Goal: Task Accomplishment & Management: Manage account settings

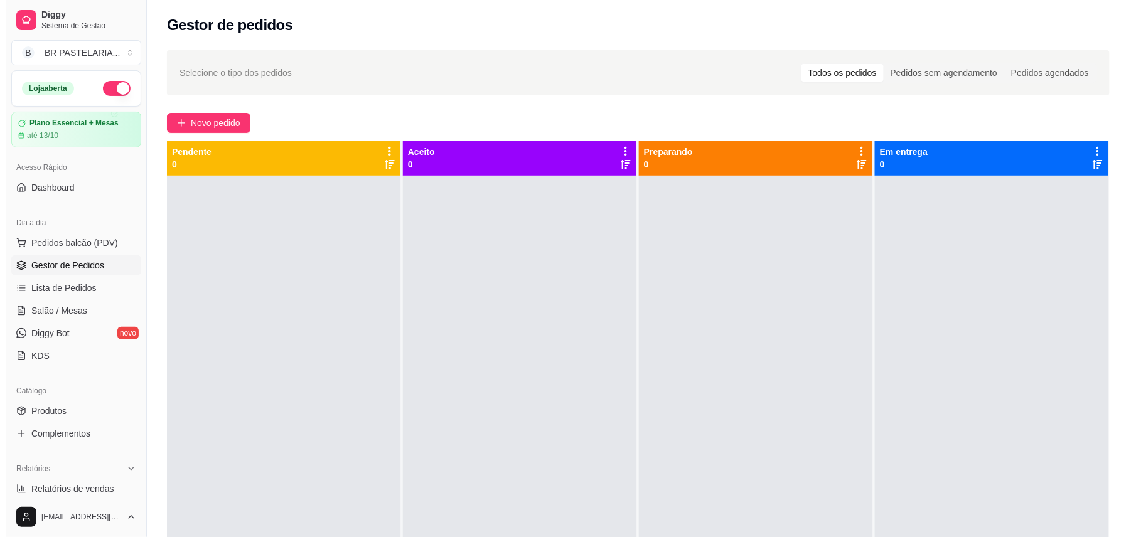
scroll to position [116, 0]
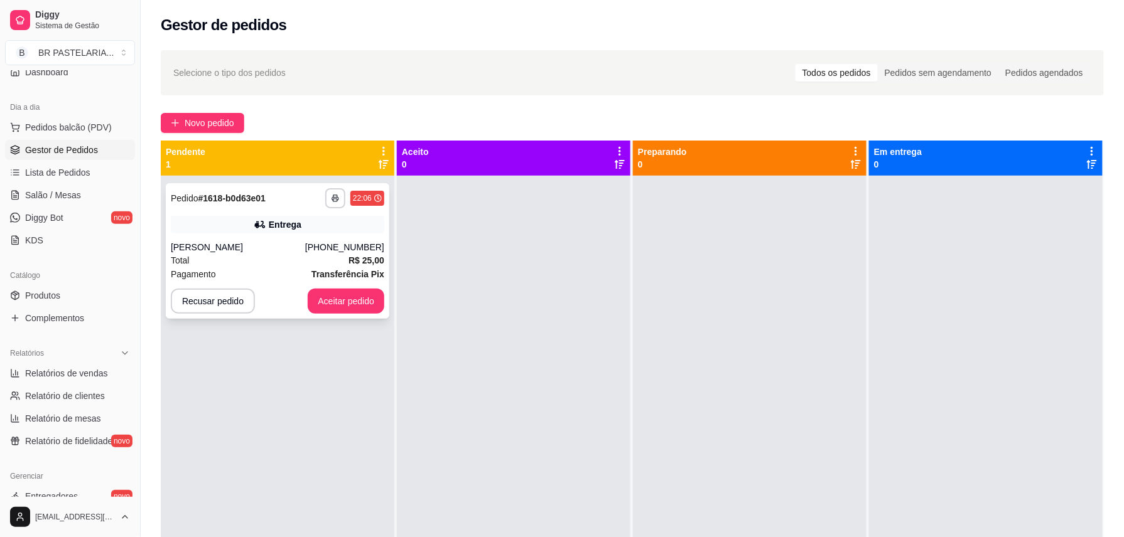
click at [303, 229] on div "Entrega" at bounding box center [277, 225] width 213 height 18
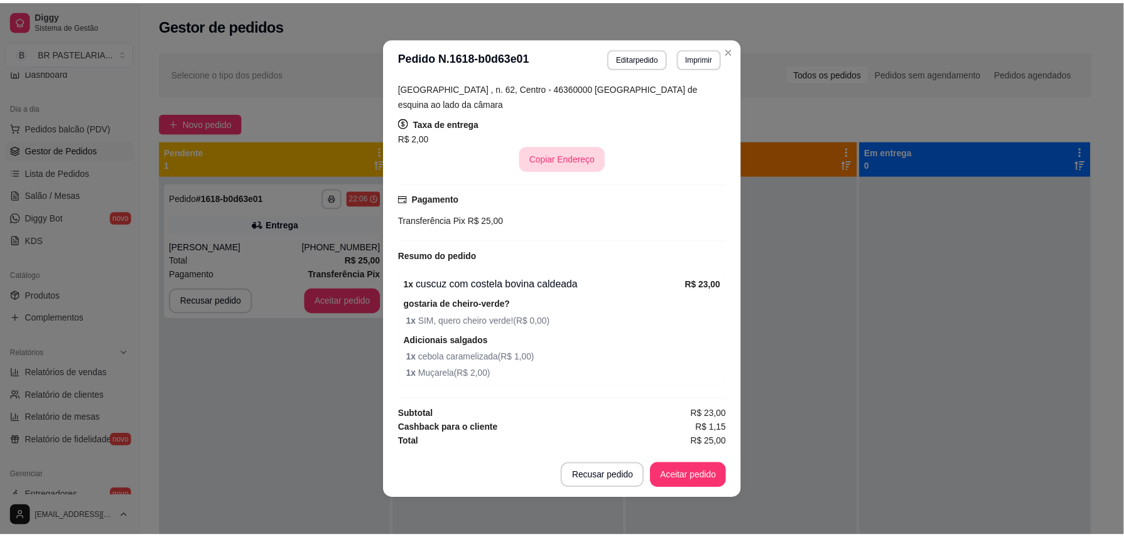
scroll to position [3, 0]
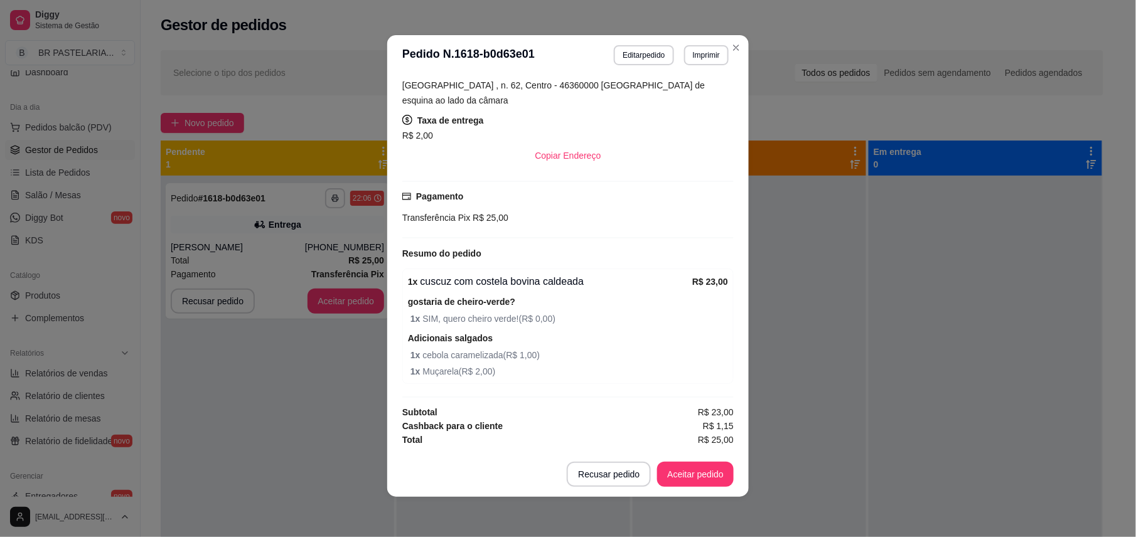
drag, startPoint x: 1115, startPoint y: 36, endPoint x: 971, endPoint y: 26, distance: 144.7
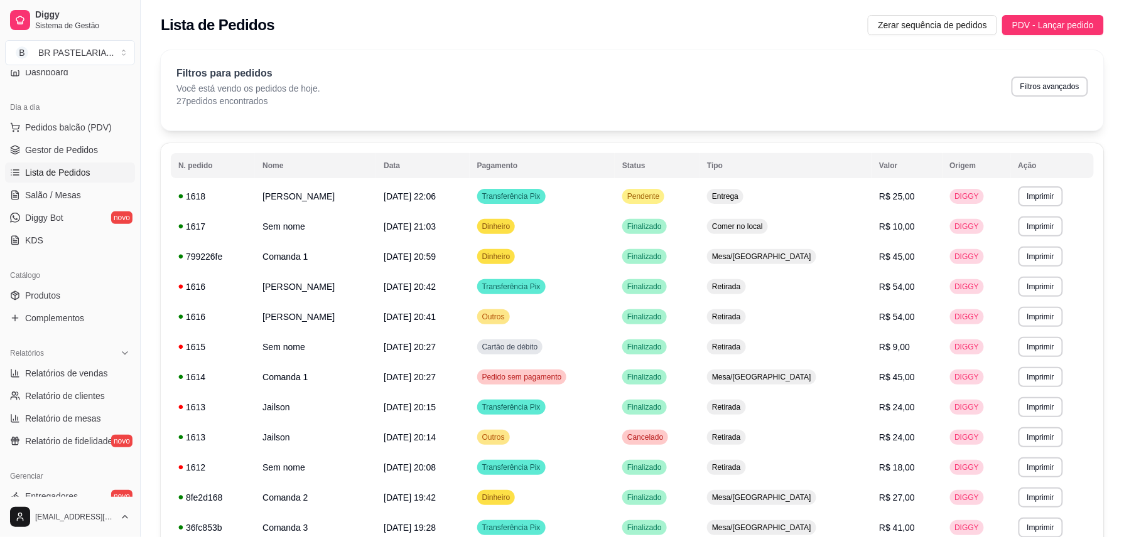
click at [53, 168] on span "Lista de Pedidos" at bounding box center [57, 172] width 65 height 13
click at [72, 147] on span "Gestor de Pedidos" at bounding box center [61, 150] width 73 height 13
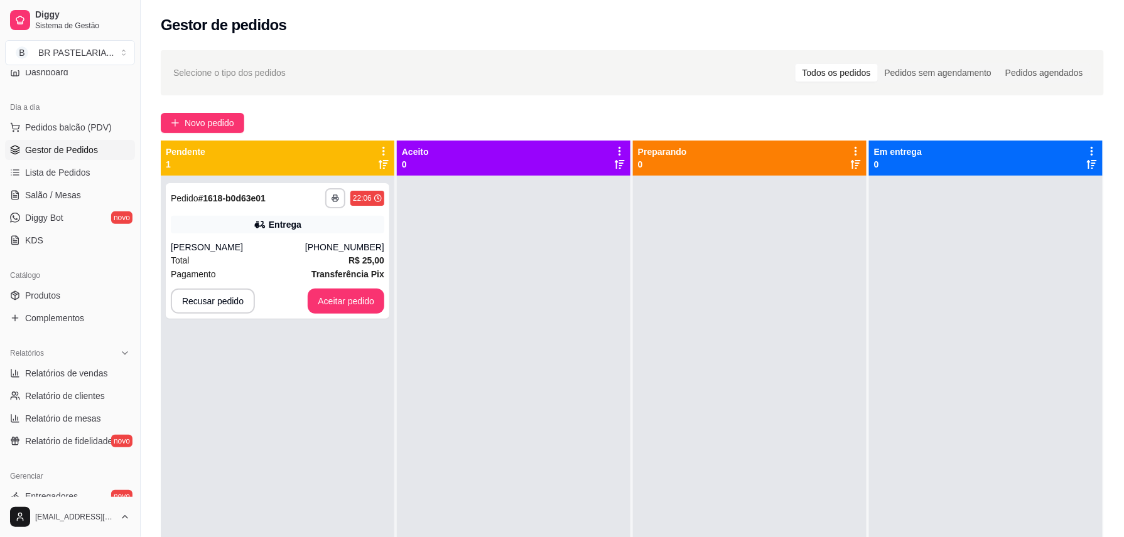
drag, startPoint x: 944, startPoint y: 109, endPoint x: 711, endPoint y: 109, distance: 232.9
click at [711, 109] on div "**********" at bounding box center [632, 368] width 983 height 650
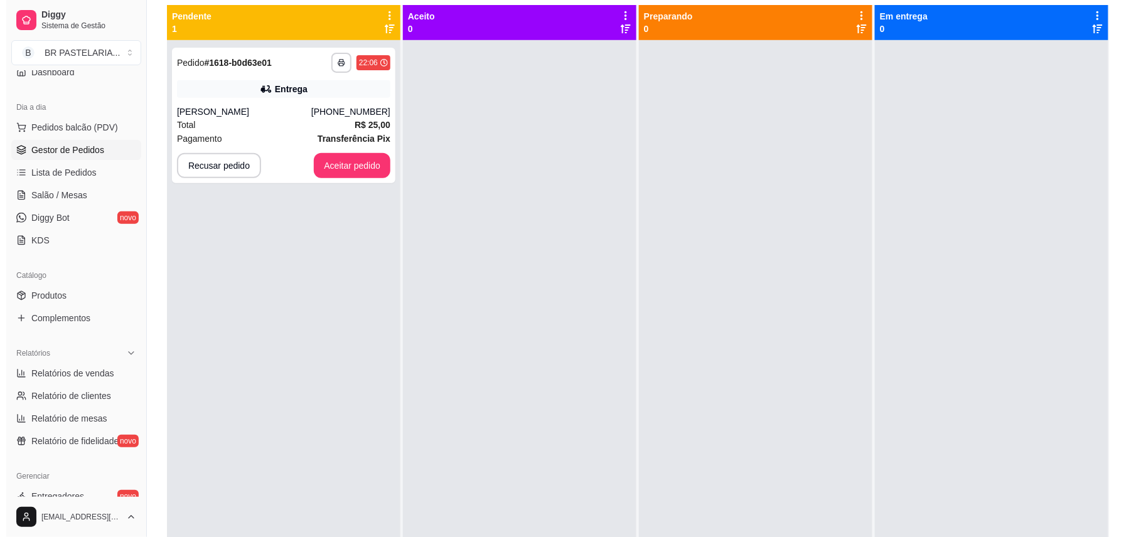
scroll to position [134, 0]
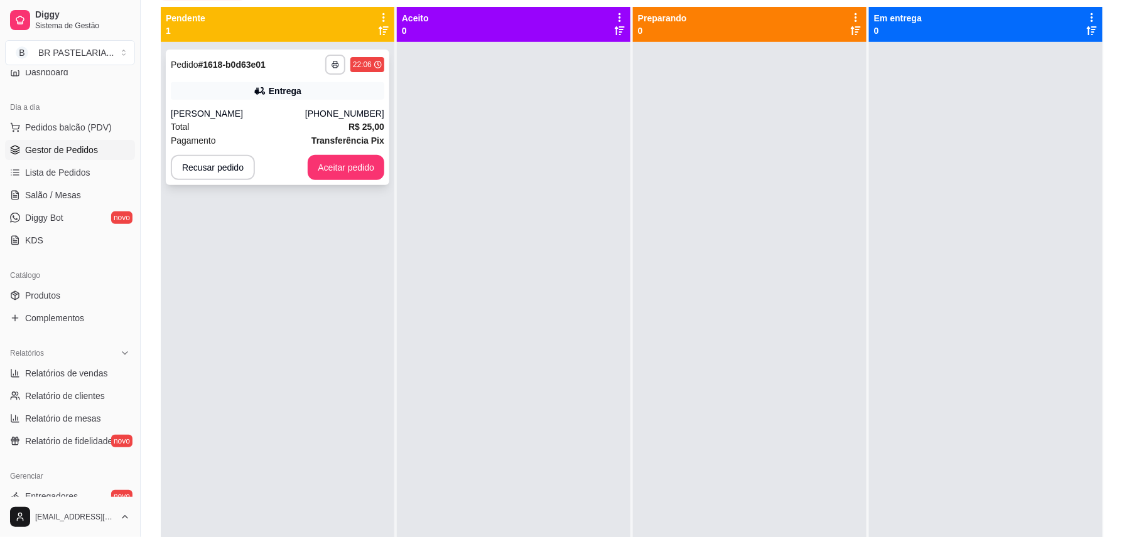
click at [329, 154] on div "**********" at bounding box center [277, 118] width 223 height 136
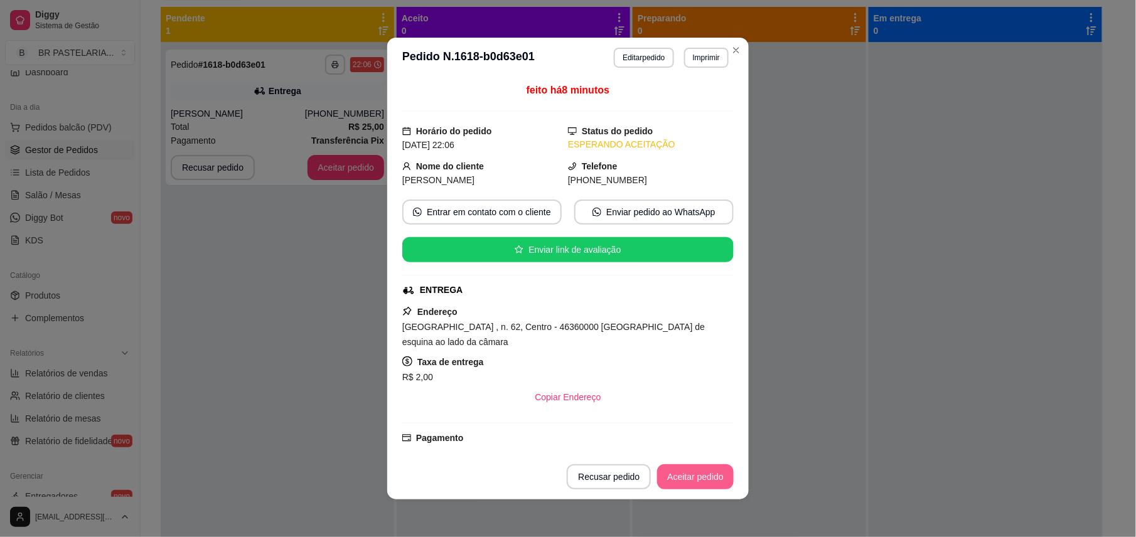
click at [717, 485] on button "Aceitar pedido" at bounding box center [695, 477] width 77 height 25
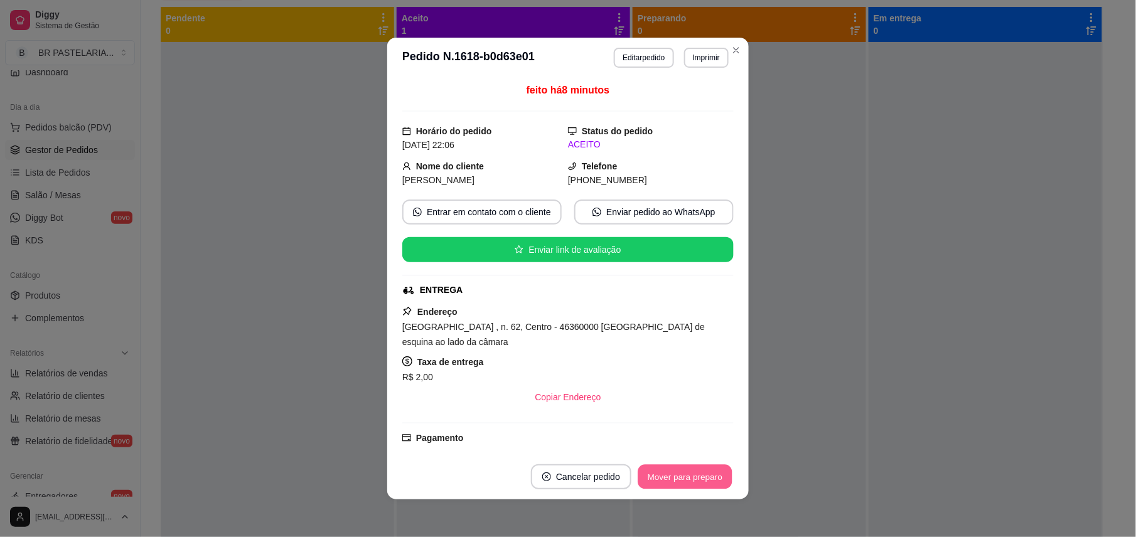
click at [697, 480] on button "Mover para preparo" at bounding box center [685, 477] width 94 height 24
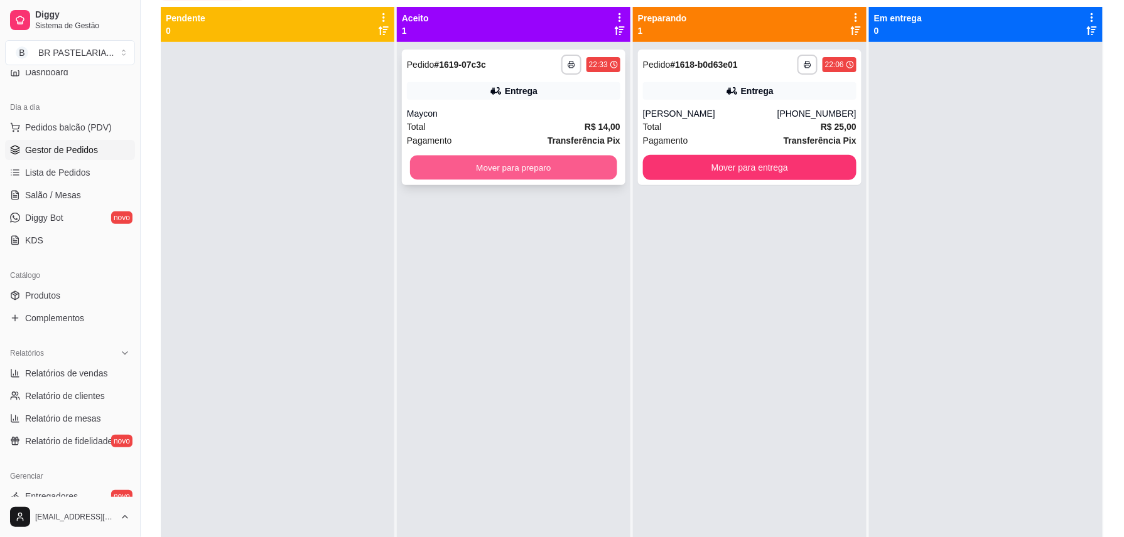
click at [475, 162] on button "Mover para preparo" at bounding box center [513, 168] width 207 height 24
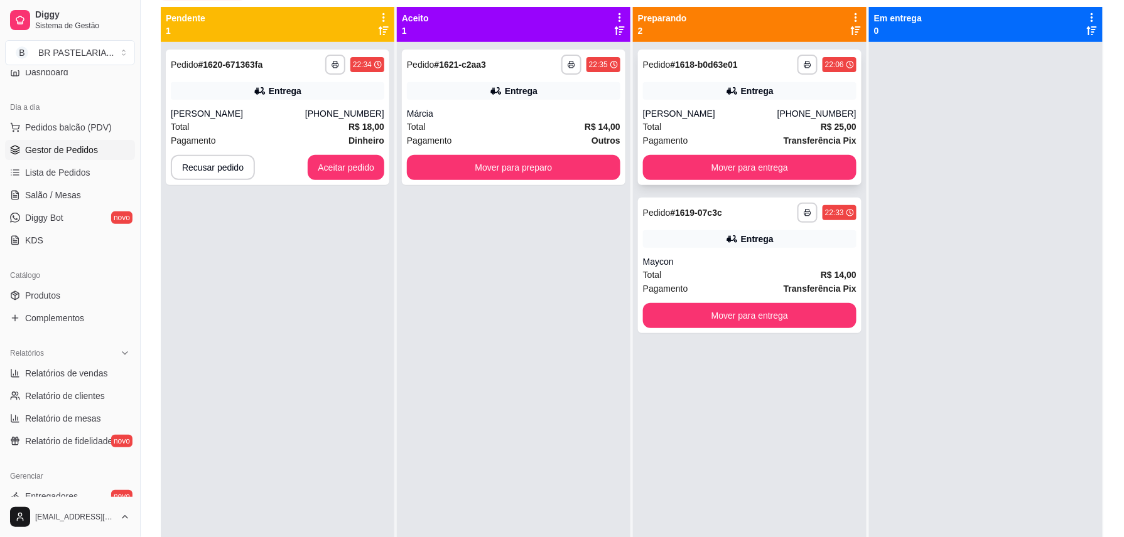
click at [659, 74] on div "**********" at bounding box center [749, 118] width 223 height 136
click at [355, 172] on button "Aceitar pedido" at bounding box center [346, 167] width 77 height 25
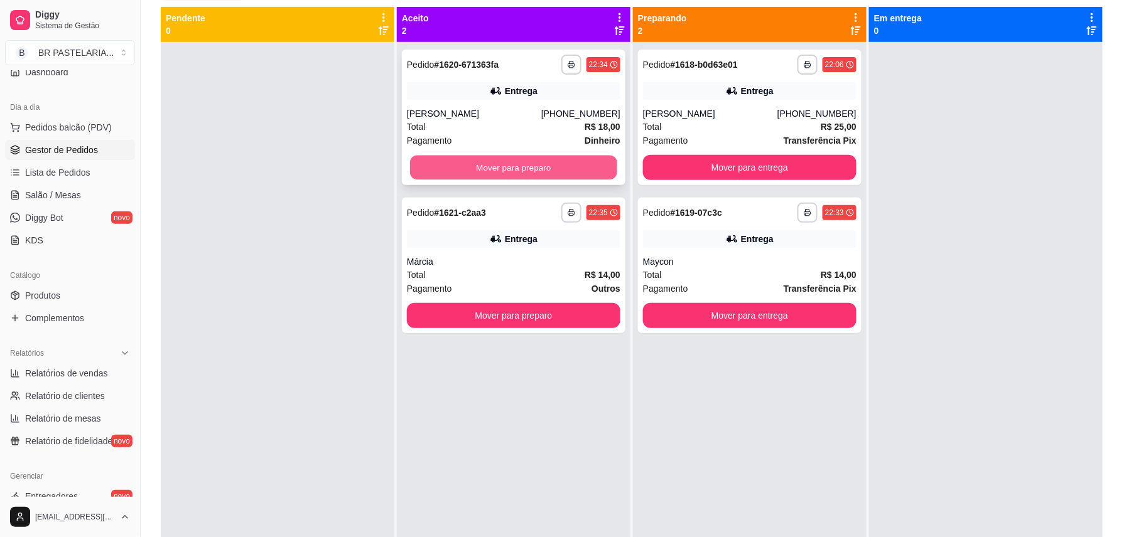
click at [530, 166] on button "Mover para preparo" at bounding box center [513, 168] width 207 height 24
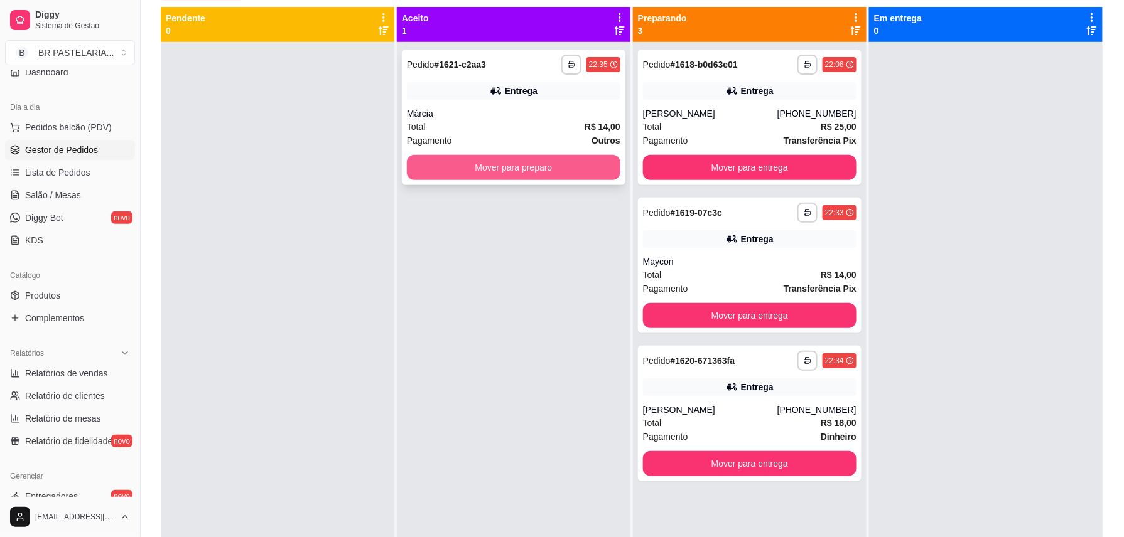
click at [485, 162] on button "Mover para preparo" at bounding box center [513, 167] width 213 height 25
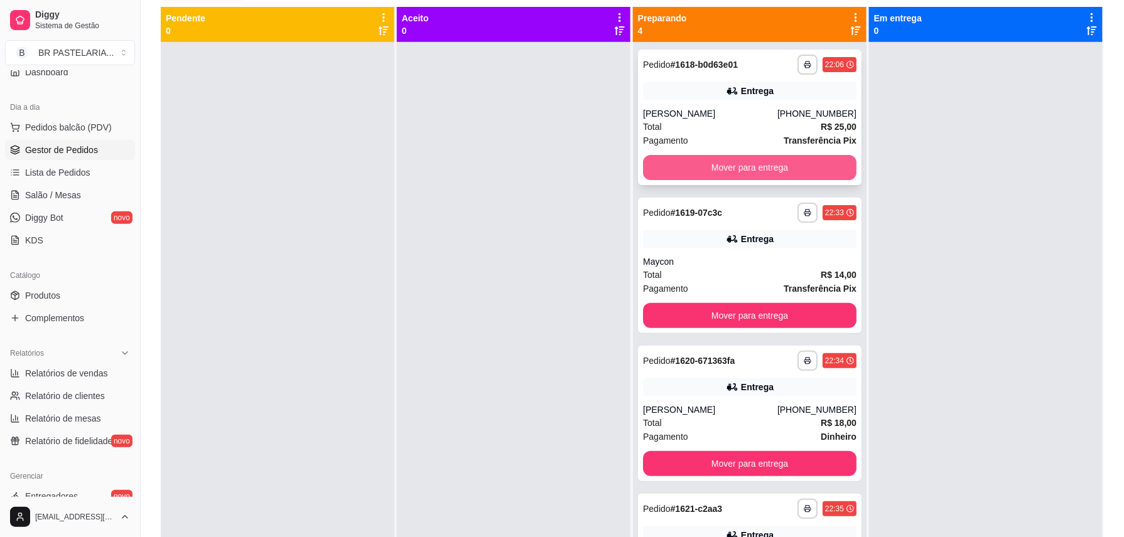
click at [747, 169] on button "Mover para entrega" at bounding box center [749, 167] width 213 height 25
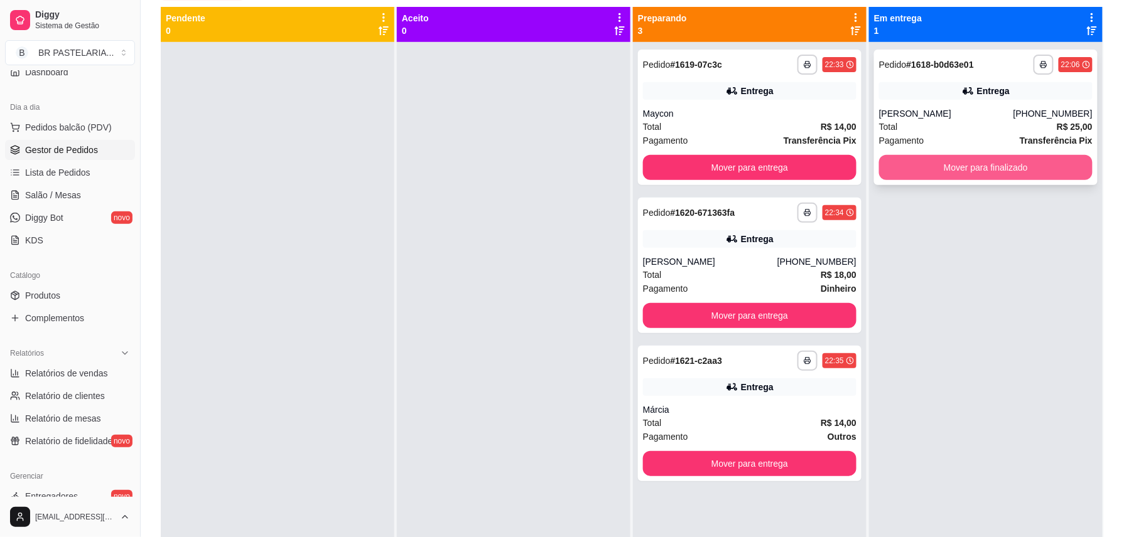
click at [982, 169] on button "Mover para finalizado" at bounding box center [985, 167] width 213 height 25
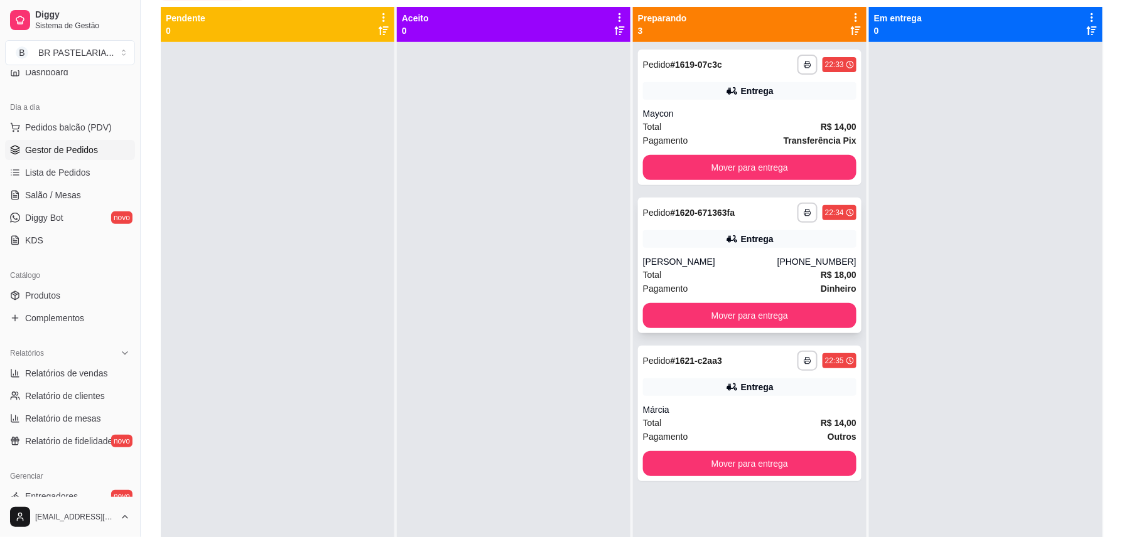
click at [801, 234] on div "Entrega" at bounding box center [749, 239] width 213 height 18
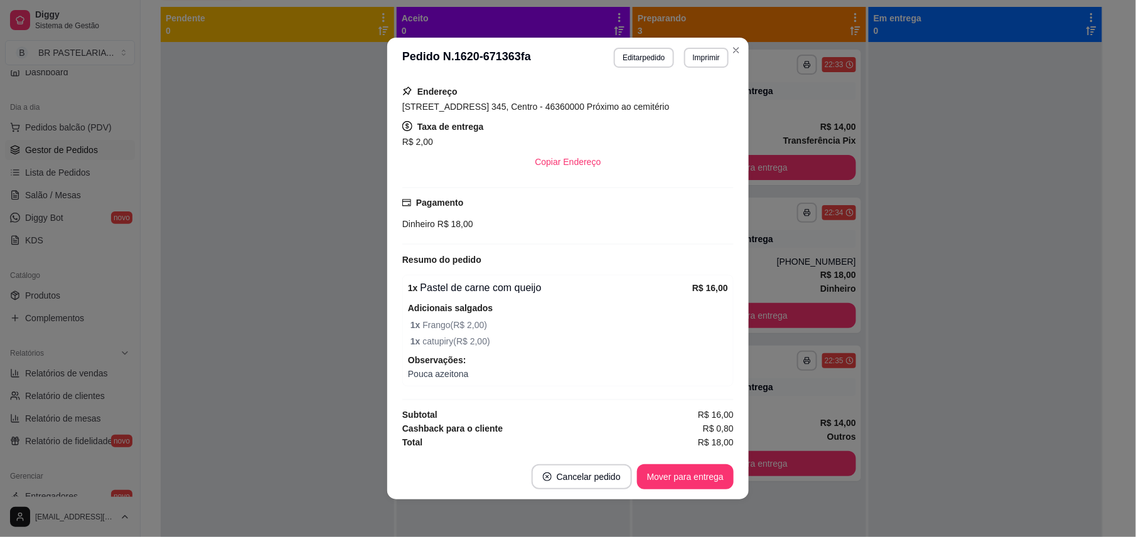
scroll to position [3, 0]
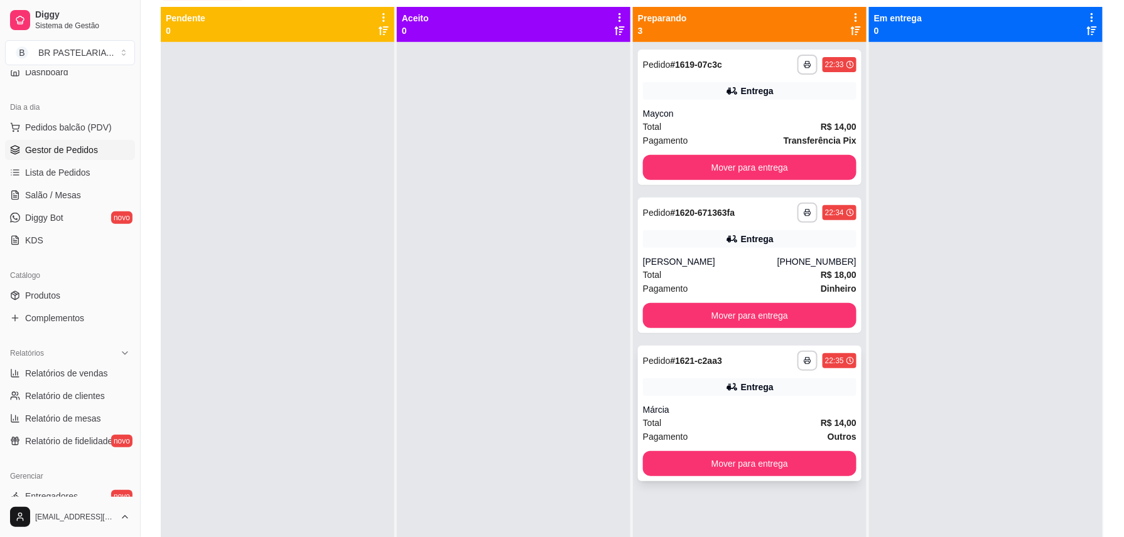
click at [778, 387] on div "Entrega" at bounding box center [749, 388] width 213 height 18
click at [721, 249] on div "**********" at bounding box center [749, 266] width 223 height 136
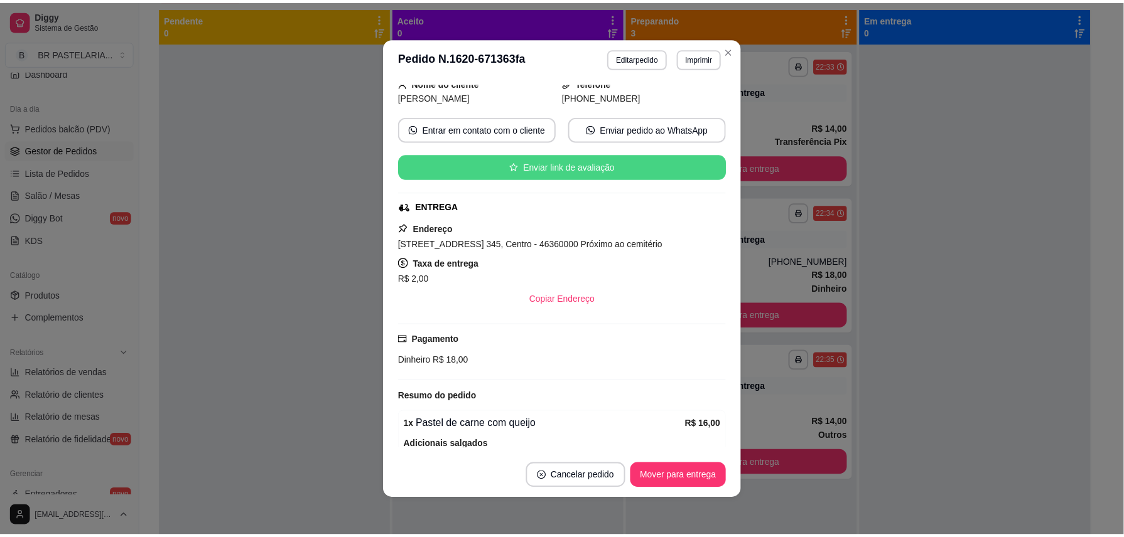
scroll to position [227, 0]
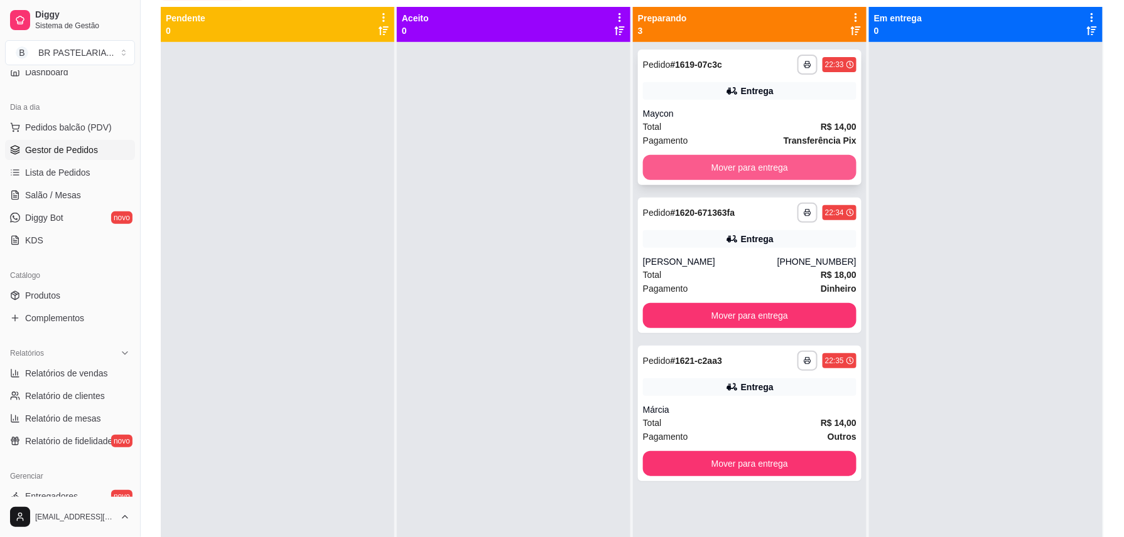
click at [733, 159] on button "Mover para entrega" at bounding box center [749, 167] width 213 height 25
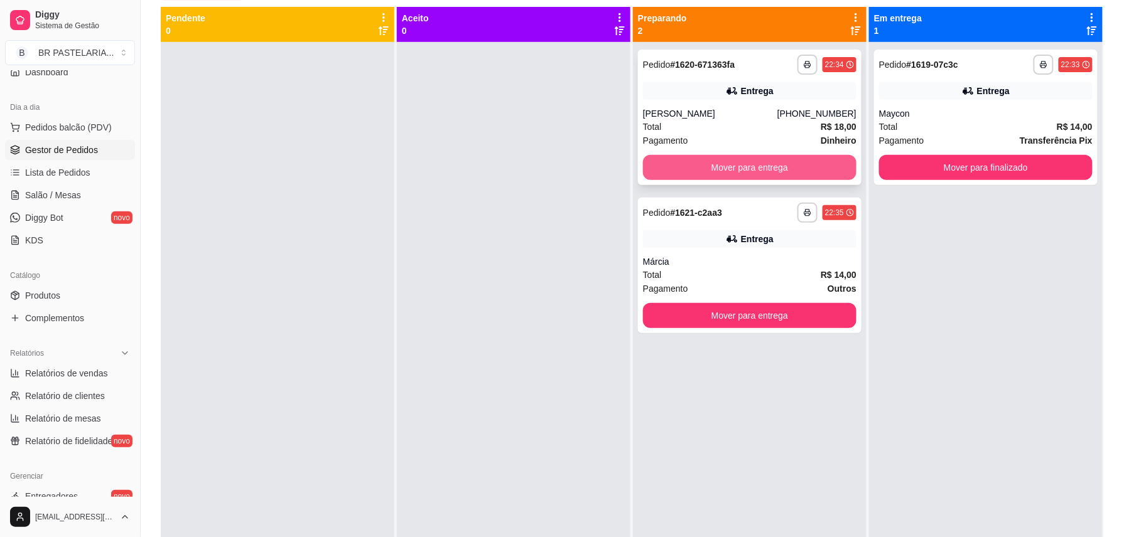
click at [779, 164] on button "Mover para entrega" at bounding box center [749, 167] width 213 height 25
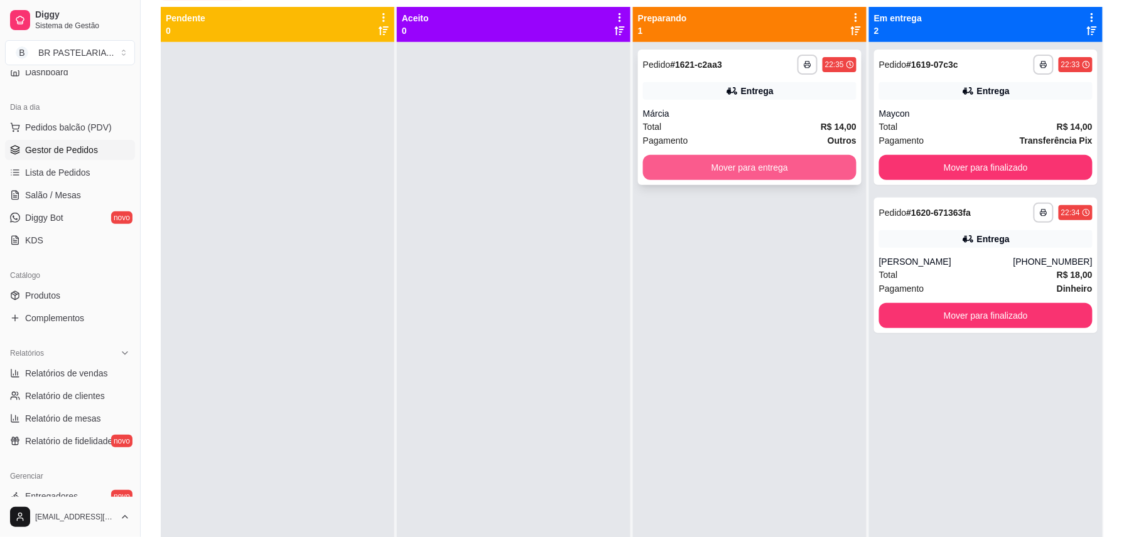
click at [731, 159] on button "Mover para entrega" at bounding box center [749, 167] width 213 height 25
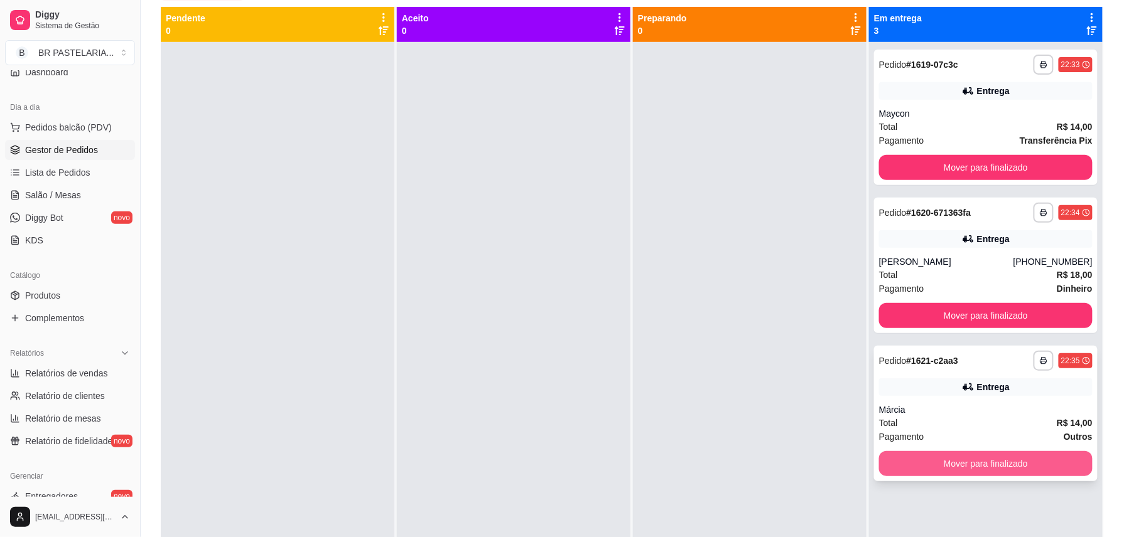
click at [1025, 463] on button "Mover para finalizado" at bounding box center [985, 463] width 213 height 25
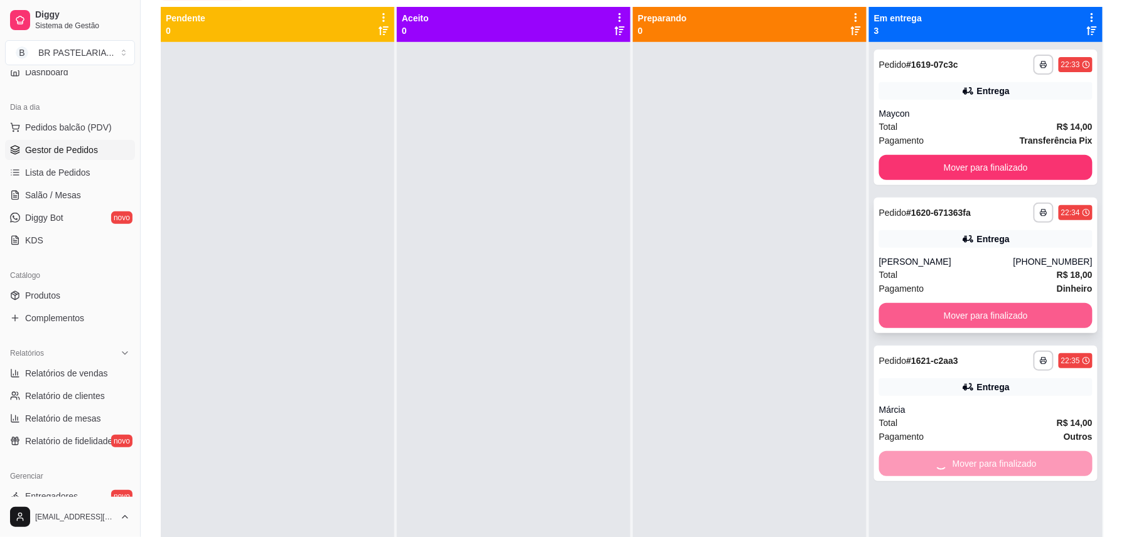
click at [990, 318] on button "Mover para finalizado" at bounding box center [985, 315] width 213 height 25
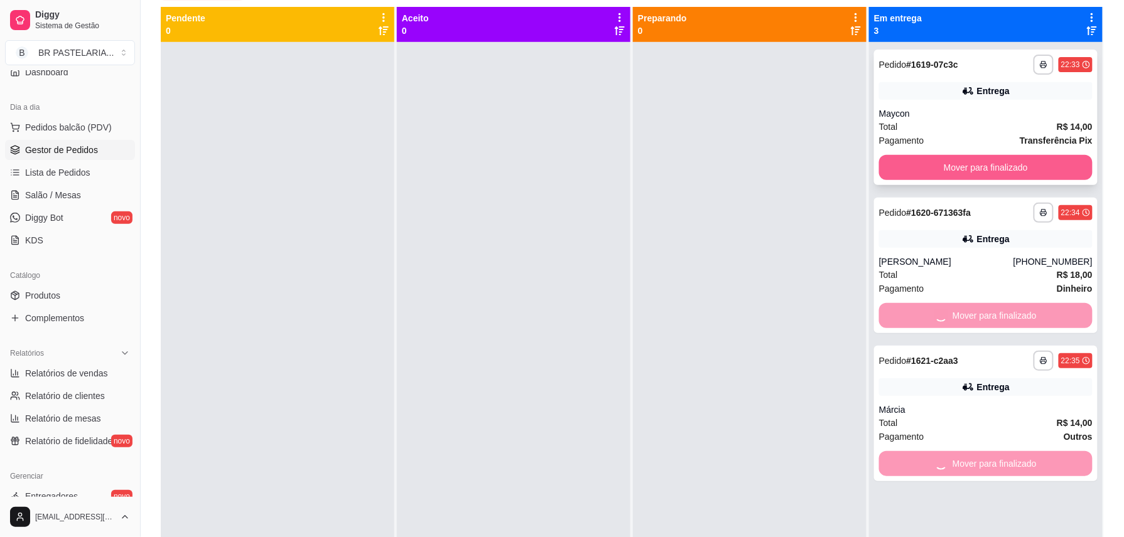
click at [998, 174] on button "Mover para finalizado" at bounding box center [985, 167] width 213 height 25
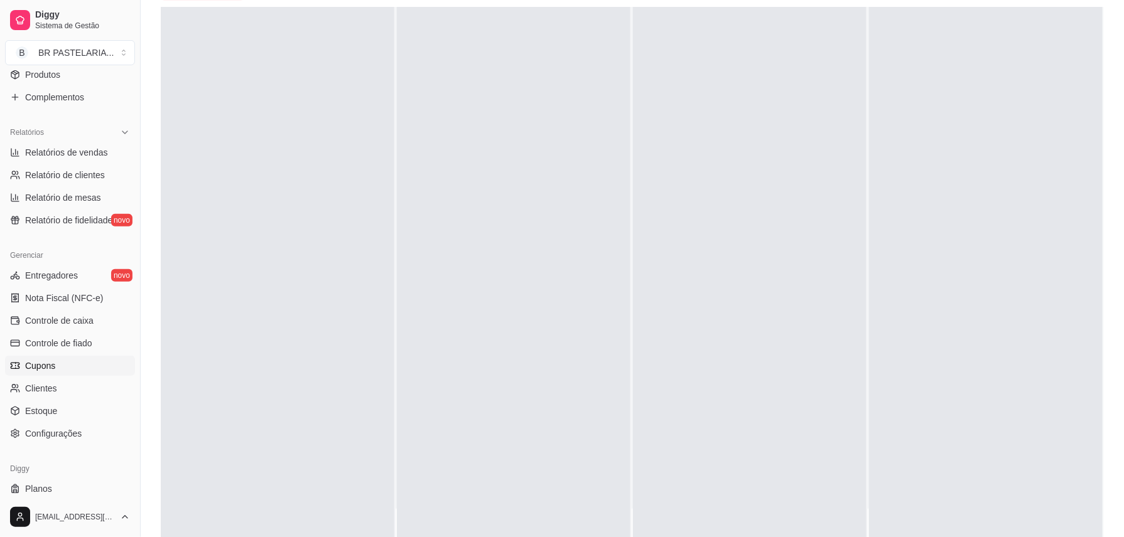
scroll to position [367, 0]
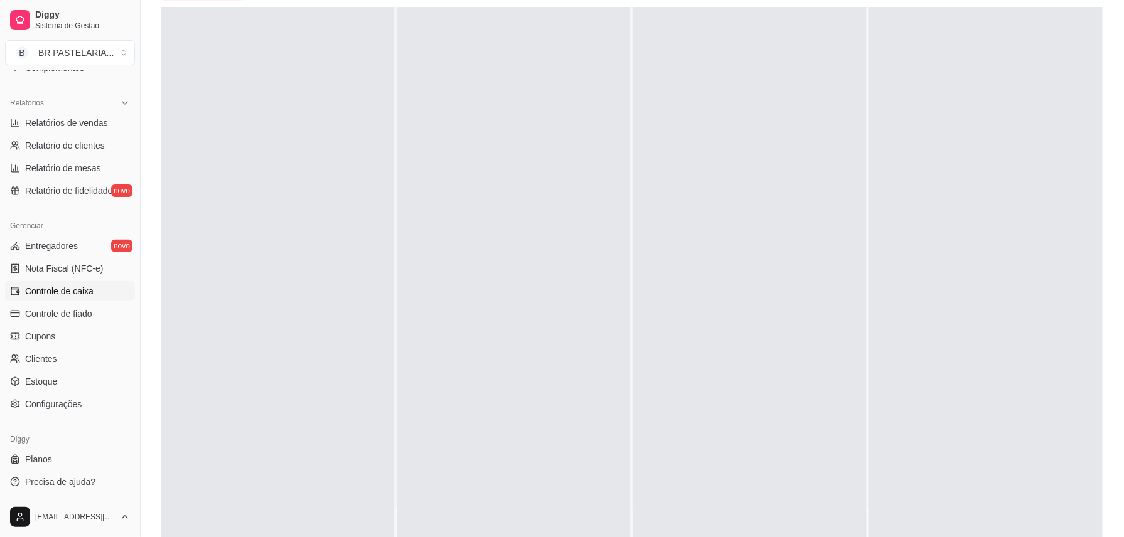
click at [61, 291] on span "Controle de caixa" at bounding box center [59, 291] width 68 height 13
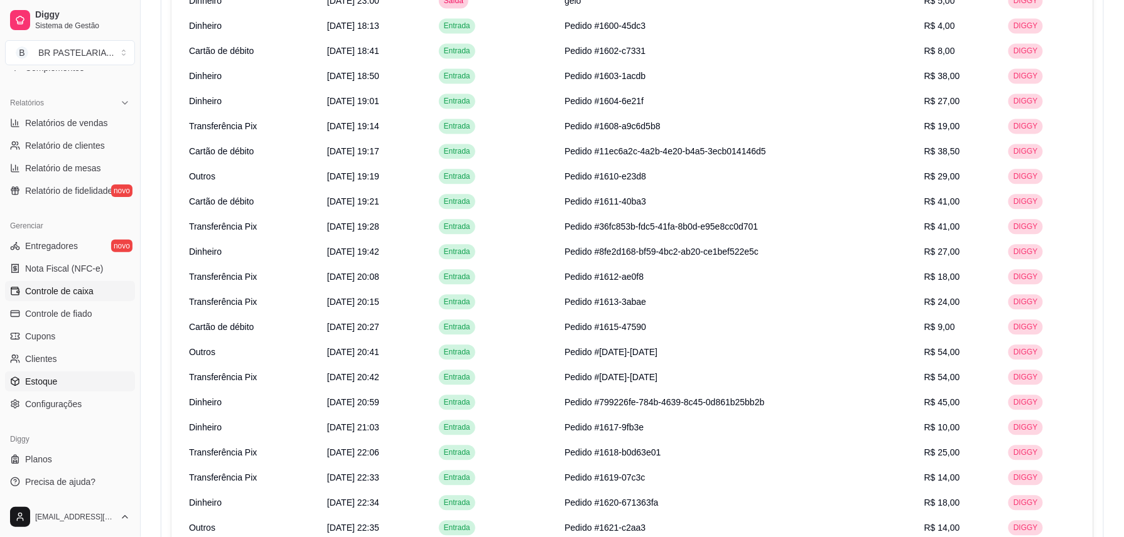
scroll to position [920, 0]
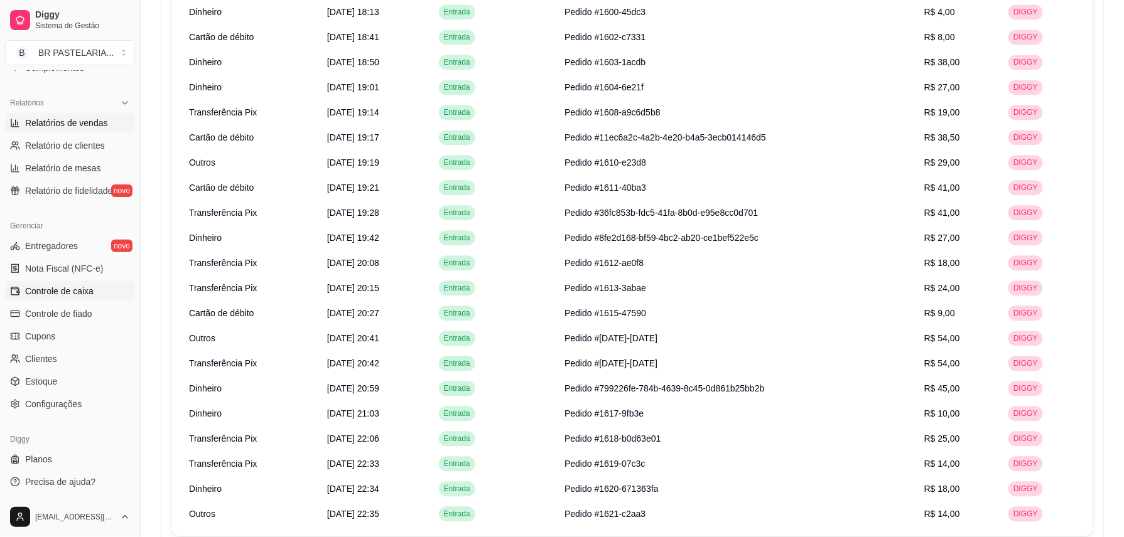
click at [78, 131] on link "Relatórios de vendas" at bounding box center [70, 123] width 130 height 20
select select "ALL"
select select "0"
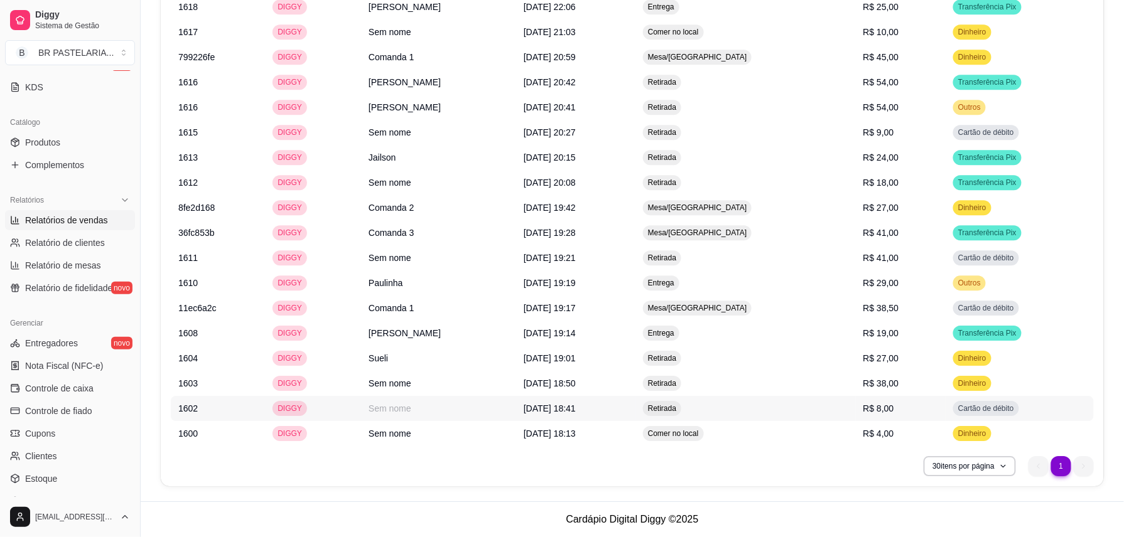
scroll to position [266, 0]
click at [840, 409] on td "Retirada" at bounding box center [745, 408] width 220 height 25
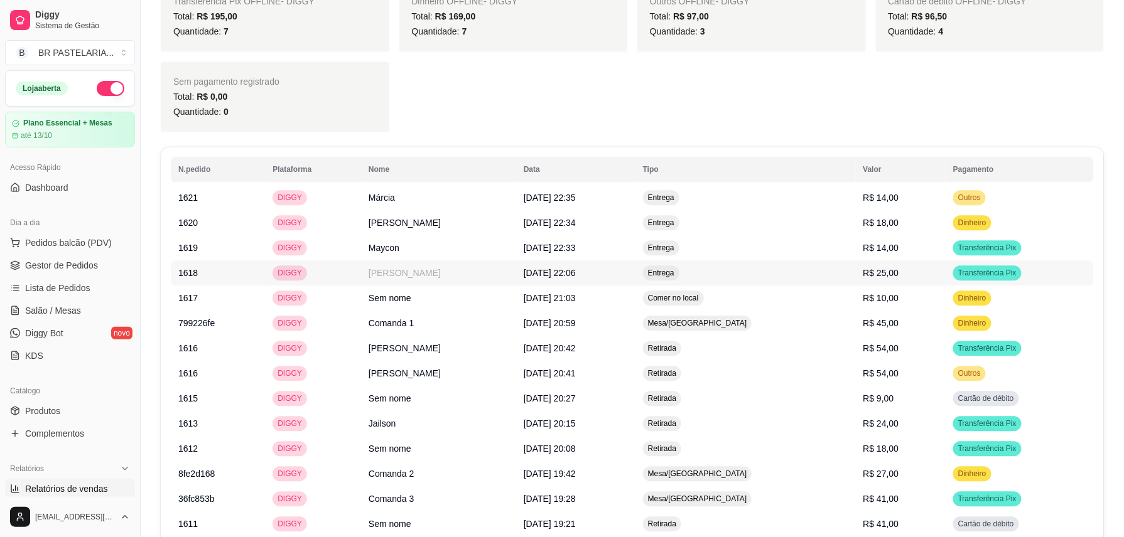
scroll to position [1020, 0]
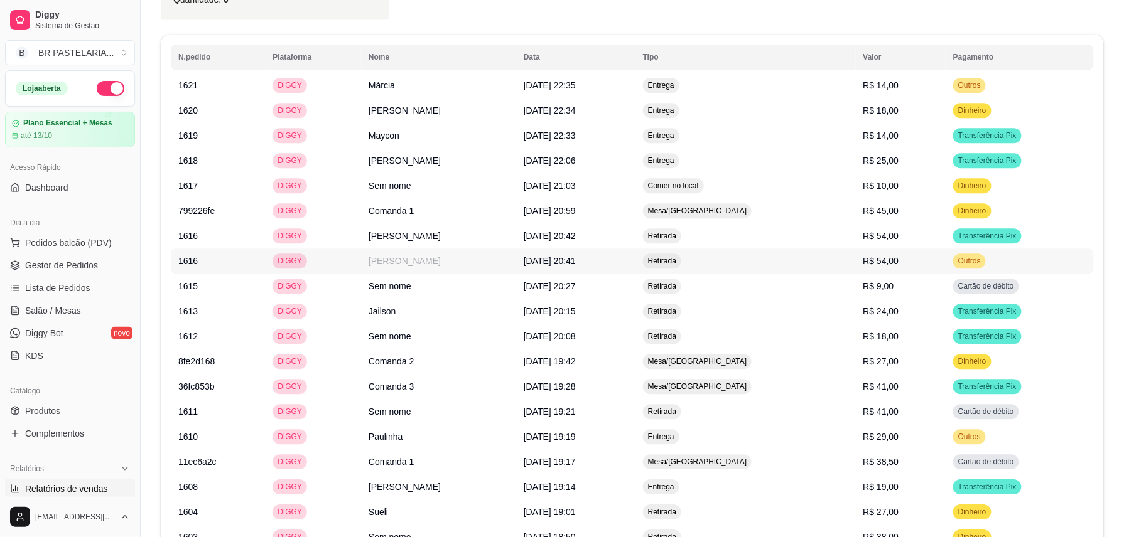
click at [945, 272] on td "R$ 54,00" at bounding box center [901, 261] width 90 height 25
click at [349, 274] on td "DIGGY" at bounding box center [313, 261] width 96 height 25
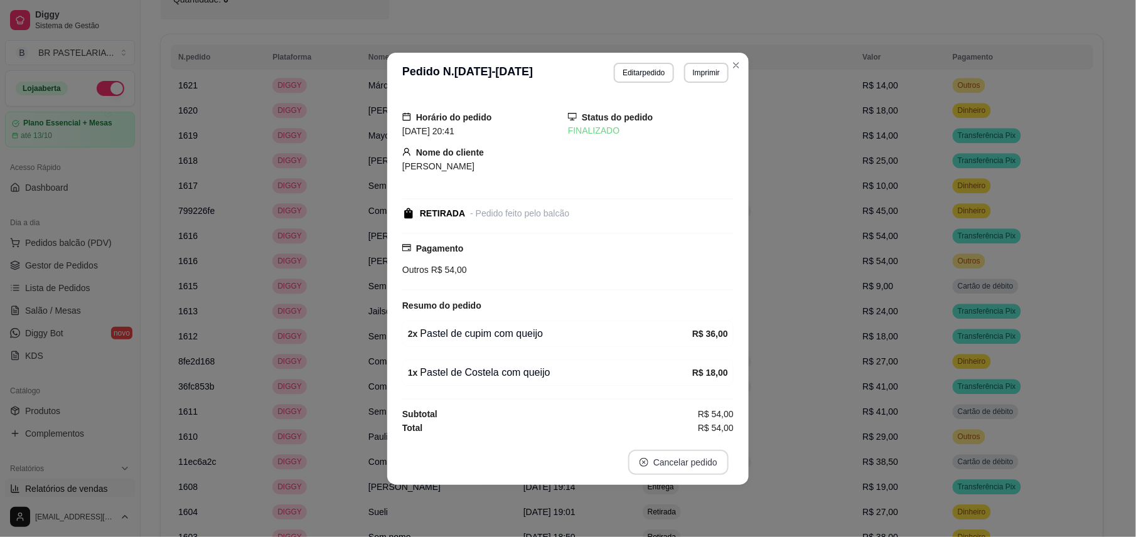
click at [704, 463] on button "Cancelar pedido" at bounding box center [678, 462] width 100 height 25
click at [713, 432] on button "Sim" at bounding box center [714, 433] width 50 height 25
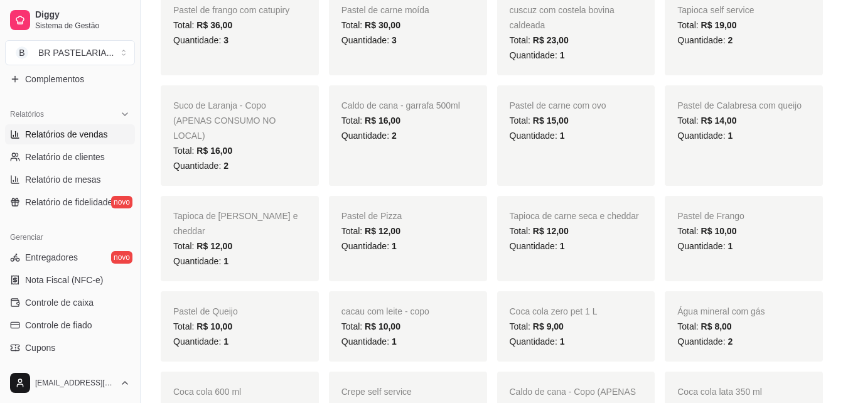
scroll to position [377, 0]
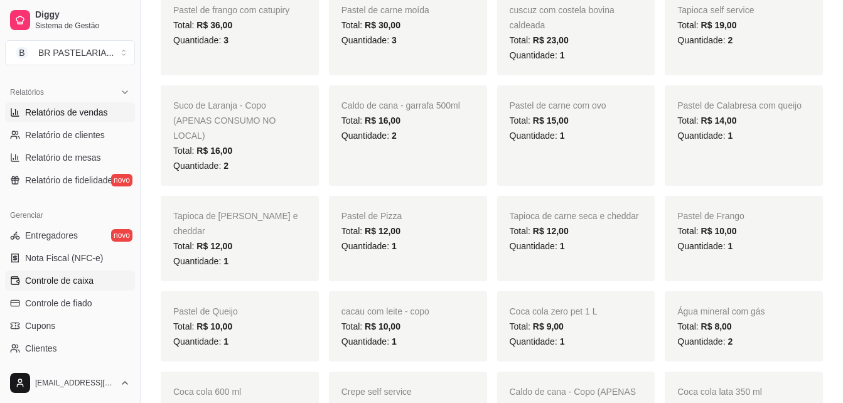
click at [70, 287] on link "Controle de caixa" at bounding box center [70, 281] width 130 height 20
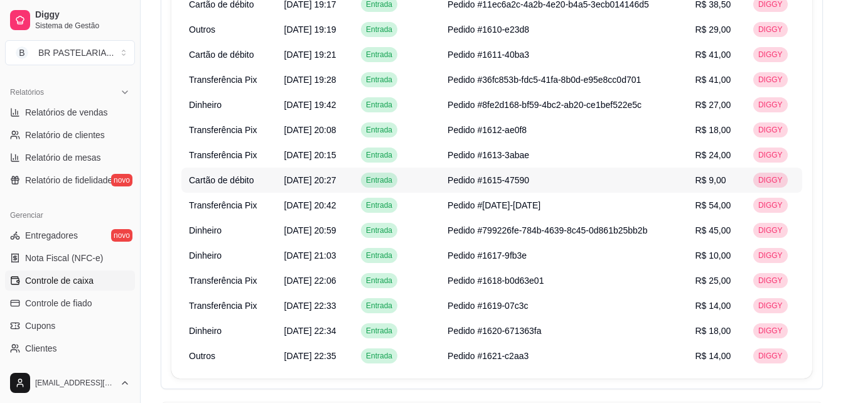
scroll to position [1067, 0]
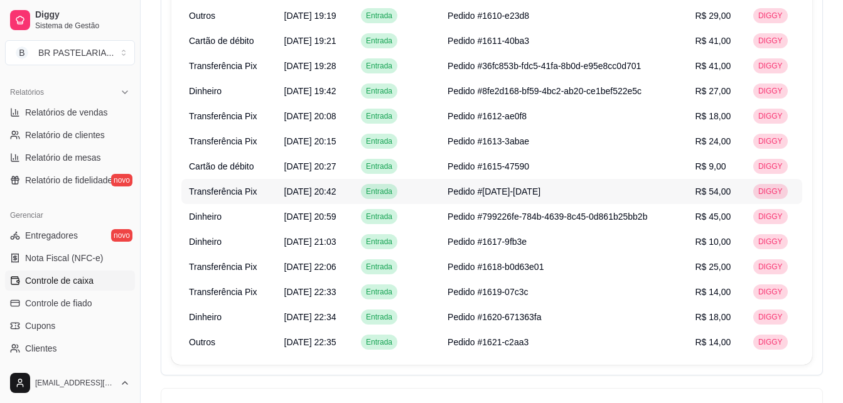
click at [714, 195] on span "R$ 54,00" at bounding box center [713, 191] width 36 height 10
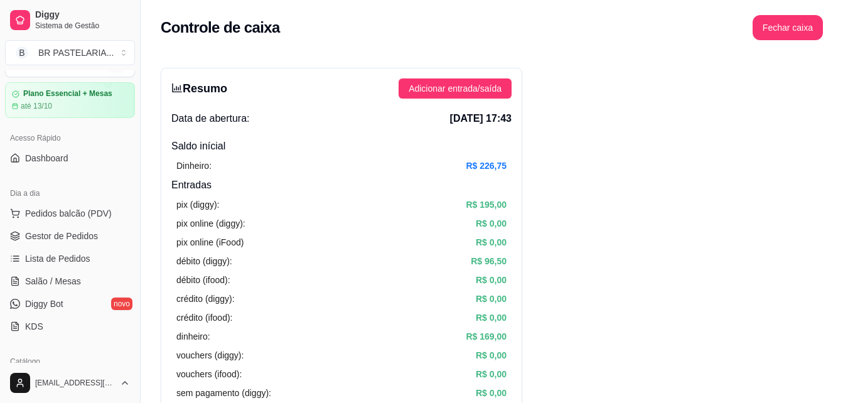
scroll to position [0, 0]
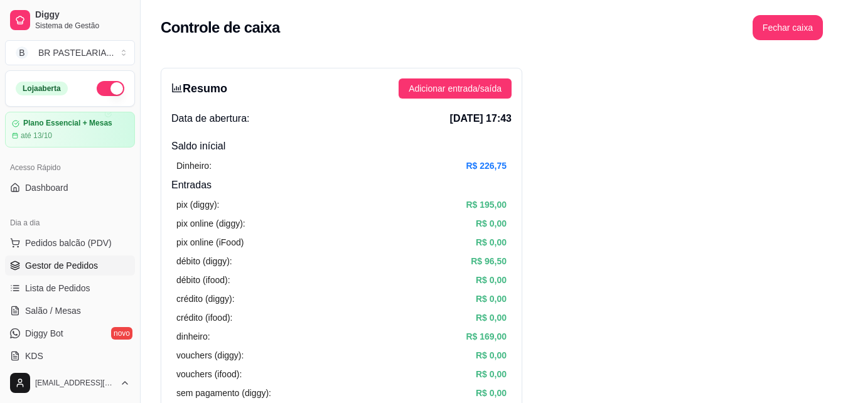
click at [53, 267] on span "Gestor de Pedidos" at bounding box center [61, 265] width 73 height 13
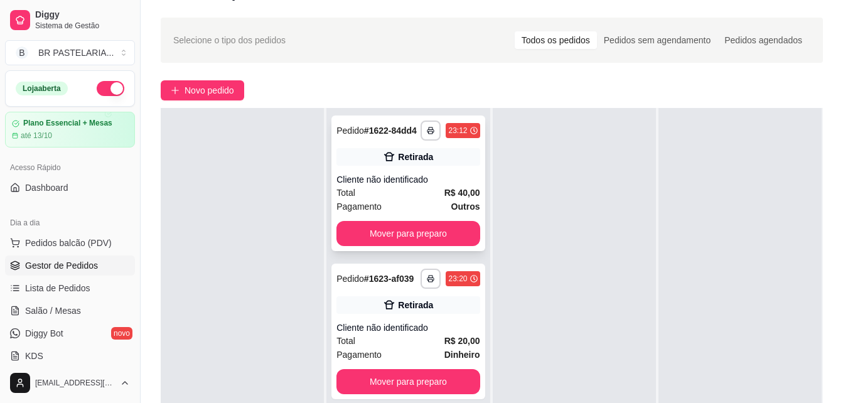
scroll to position [63, 0]
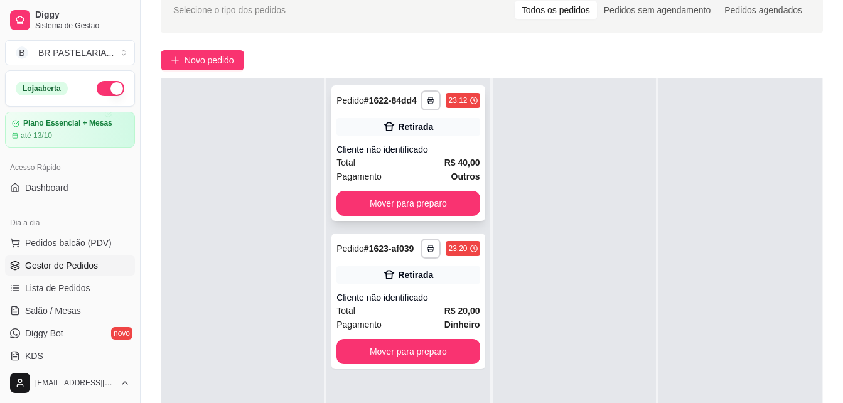
click at [434, 149] on div "Cliente não identificado" at bounding box center [408, 149] width 143 height 13
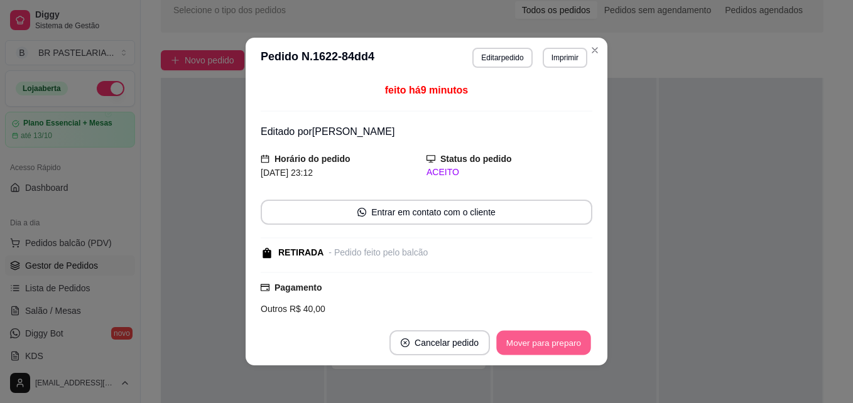
click at [567, 345] on button "Mover para preparo" at bounding box center [543, 343] width 94 height 24
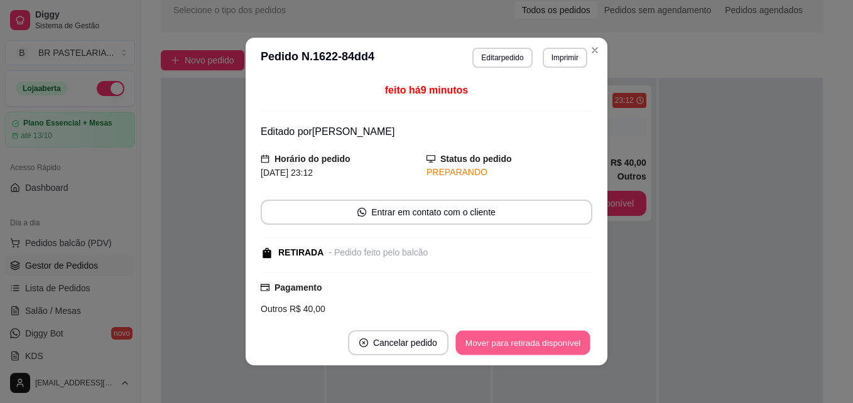
click at [529, 343] on button "Mover para retirada disponível" at bounding box center [522, 343] width 134 height 24
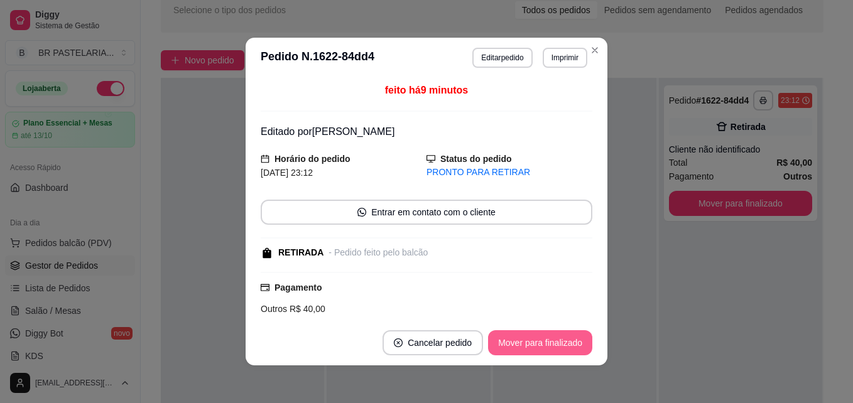
click at [540, 345] on button "Mover para finalizado" at bounding box center [540, 342] width 104 height 25
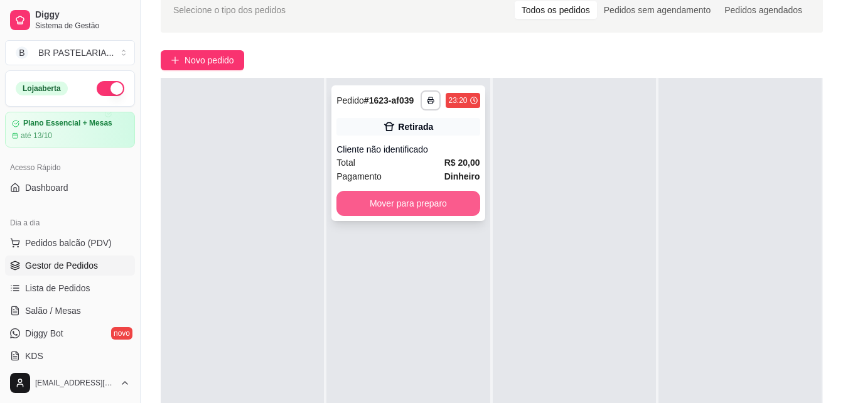
click at [431, 203] on button "Mover para preparo" at bounding box center [408, 203] width 143 height 25
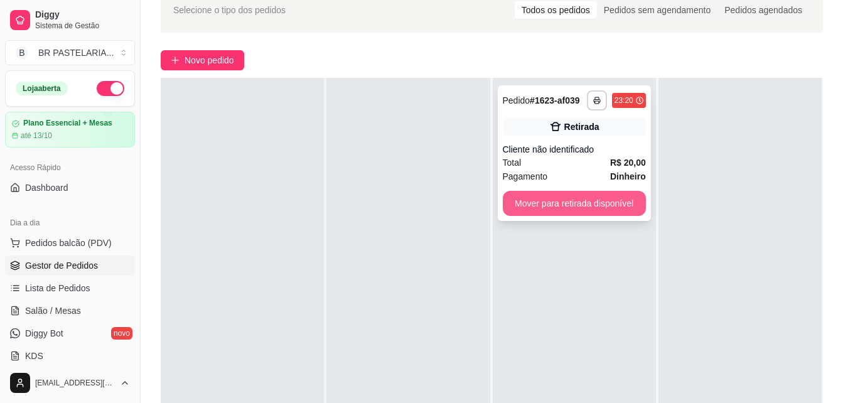
click at [547, 207] on button "Mover para retirada disponível" at bounding box center [574, 203] width 143 height 25
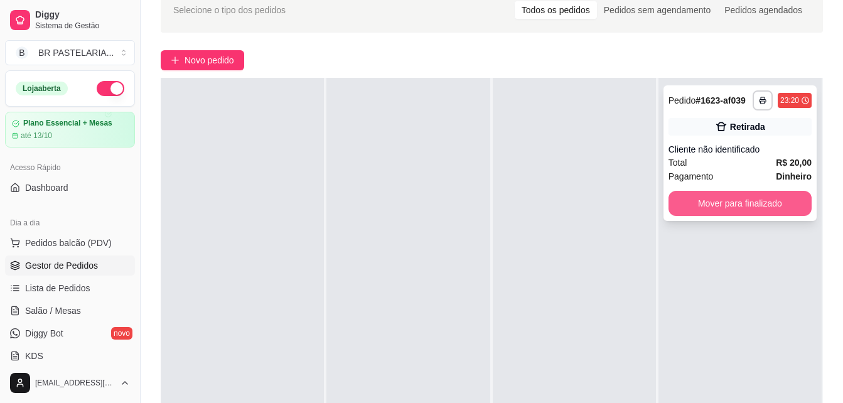
click at [751, 205] on button "Mover para finalizado" at bounding box center [740, 203] width 143 height 25
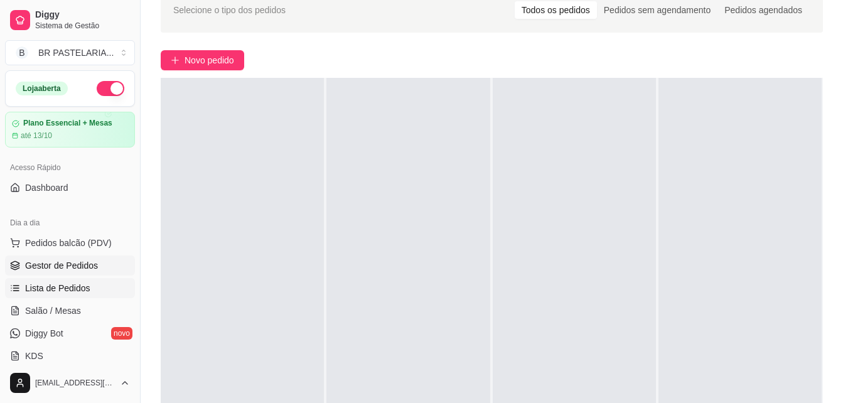
click at [73, 289] on span "Lista de Pedidos" at bounding box center [57, 288] width 65 height 13
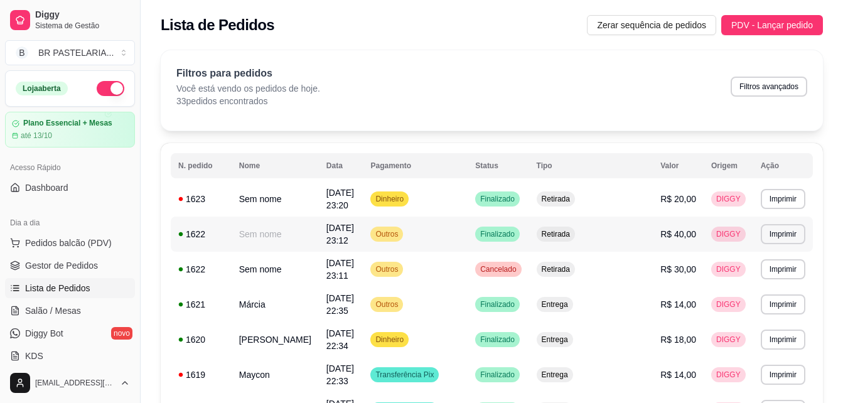
click at [401, 237] on span "Outros" at bounding box center [387, 234] width 28 height 10
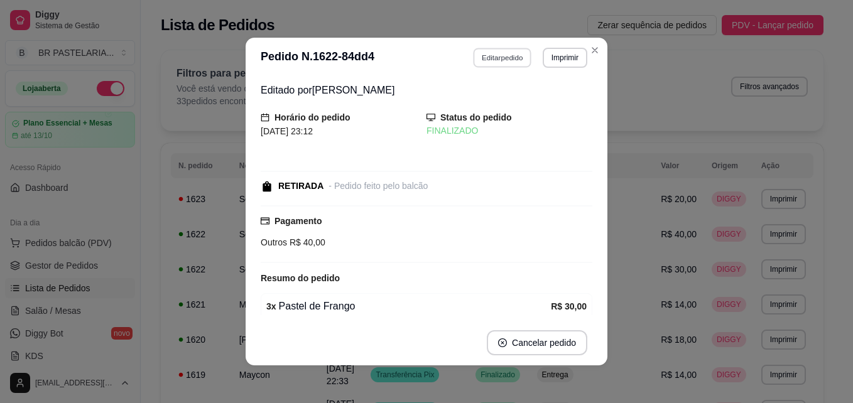
click at [508, 61] on button "Editar pedido" at bounding box center [502, 57] width 58 height 19
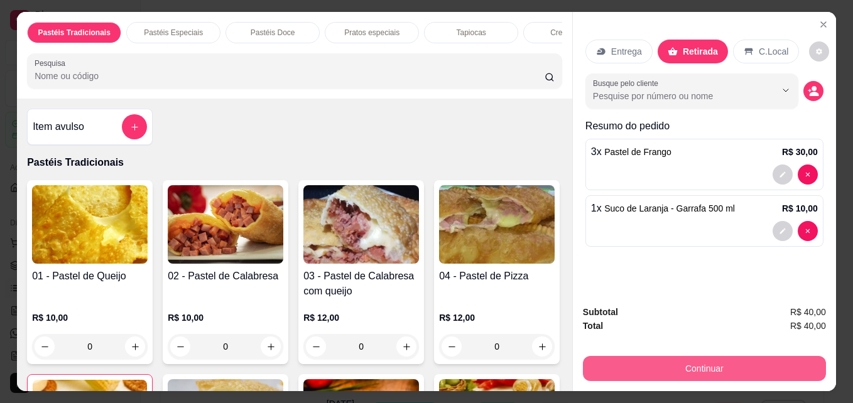
click at [756, 360] on button "Continuar" at bounding box center [704, 368] width 243 height 25
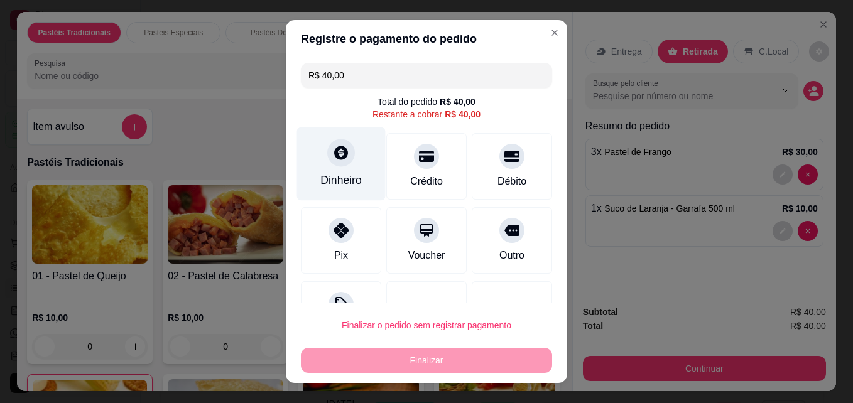
click at [359, 155] on div "Dinheiro" at bounding box center [341, 163] width 89 height 73
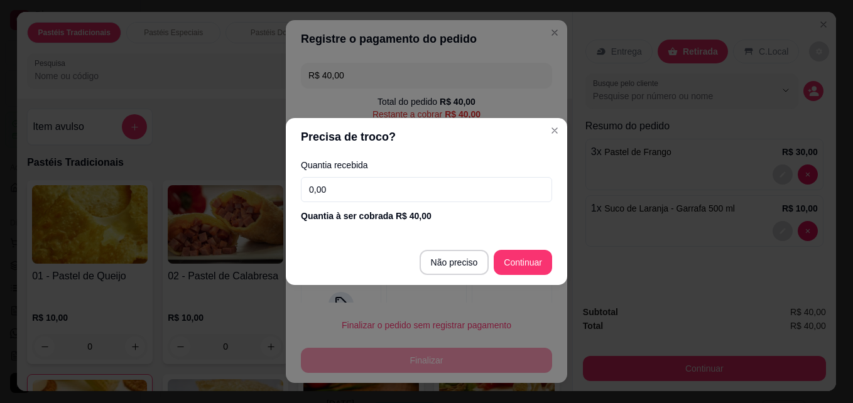
click at [333, 188] on input "0,00" at bounding box center [426, 189] width 251 height 25
type input "40,00"
type input "R$ 0,00"
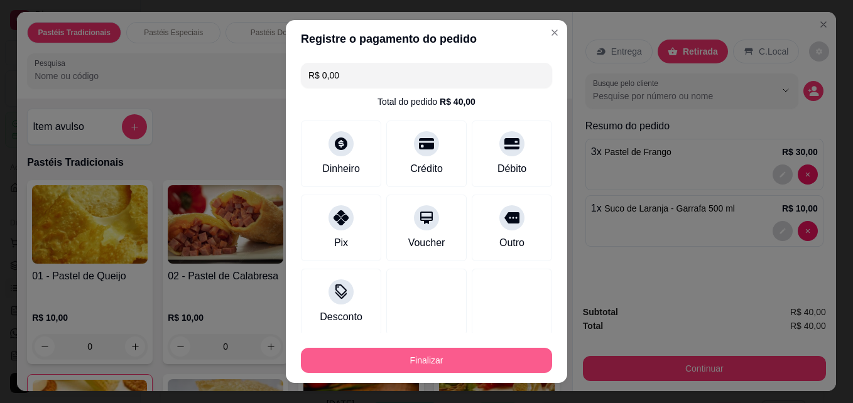
click at [464, 353] on button "Finalizar" at bounding box center [426, 360] width 251 height 25
click at [464, 353] on div "Finalizar" at bounding box center [426, 360] width 251 height 25
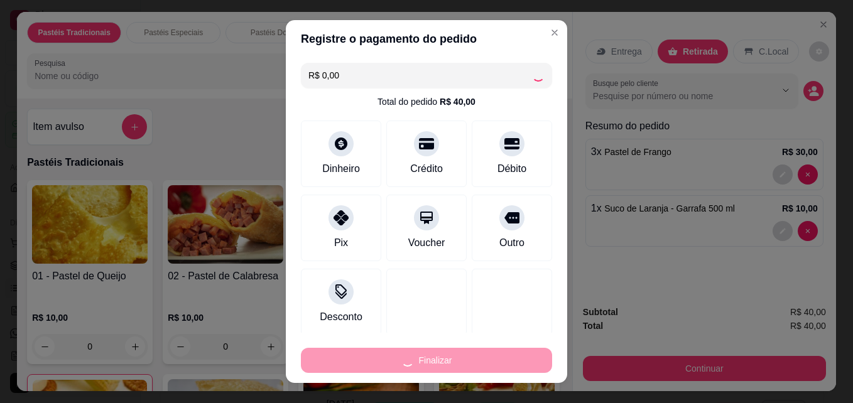
type input "0"
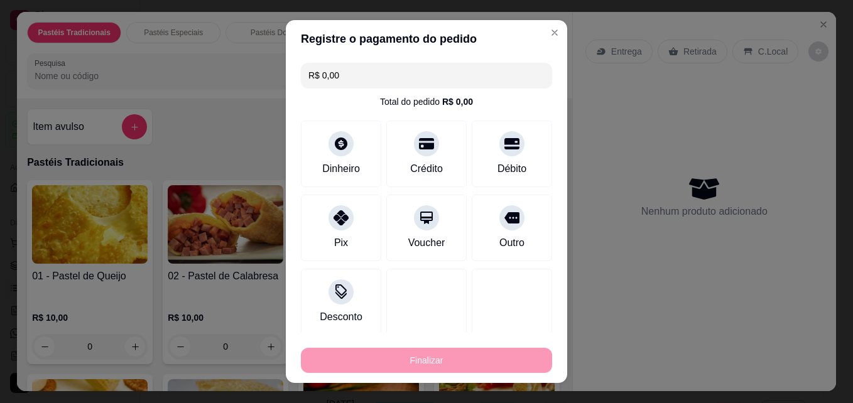
type input "-R$ 40,00"
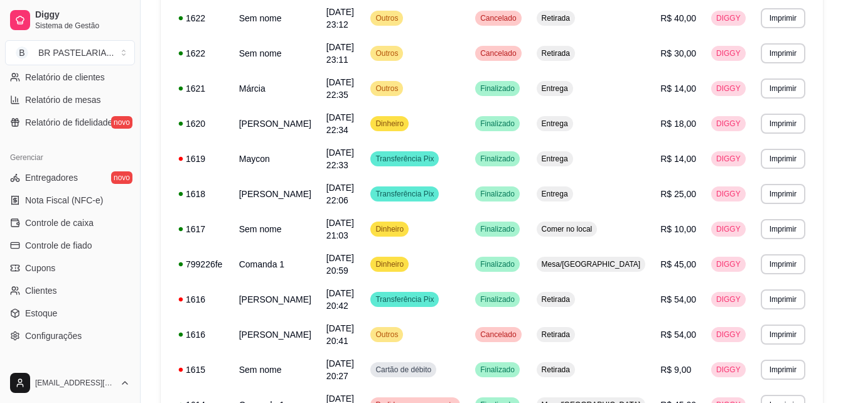
scroll to position [439, 0]
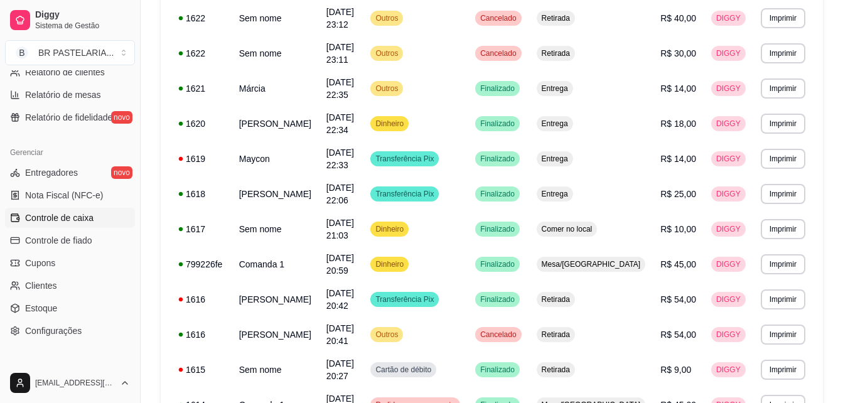
drag, startPoint x: 93, startPoint y: 220, endPoint x: 114, endPoint y: 235, distance: 26.1
click at [93, 220] on link "Controle de caixa" at bounding box center [70, 218] width 130 height 20
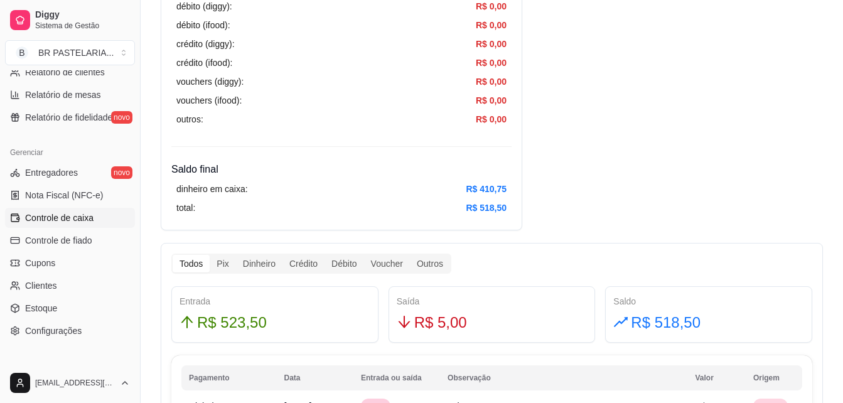
scroll to position [565, 0]
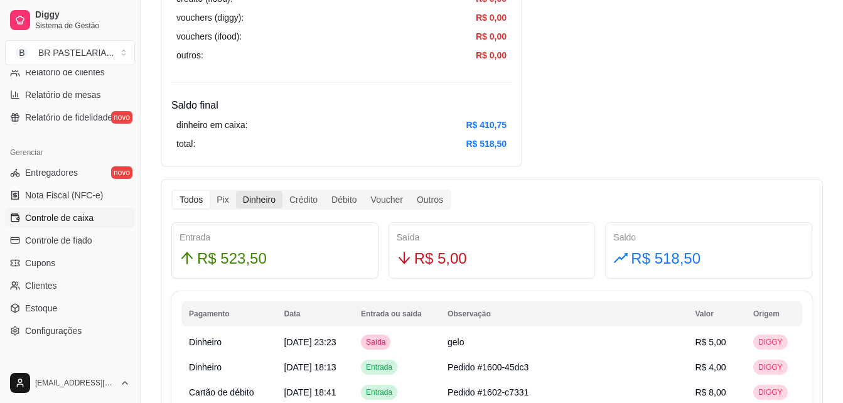
click at [255, 198] on div "Dinheiro" at bounding box center [259, 200] width 46 height 18
click at [236, 191] on input "Dinheiro" at bounding box center [236, 191] width 0 height 0
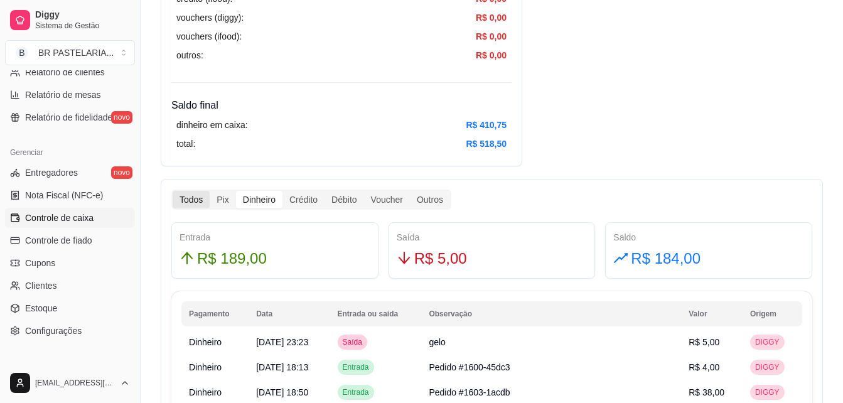
click at [186, 198] on div "Todos" at bounding box center [191, 200] width 37 height 18
click at [173, 191] on input "Todos" at bounding box center [173, 191] width 0 height 0
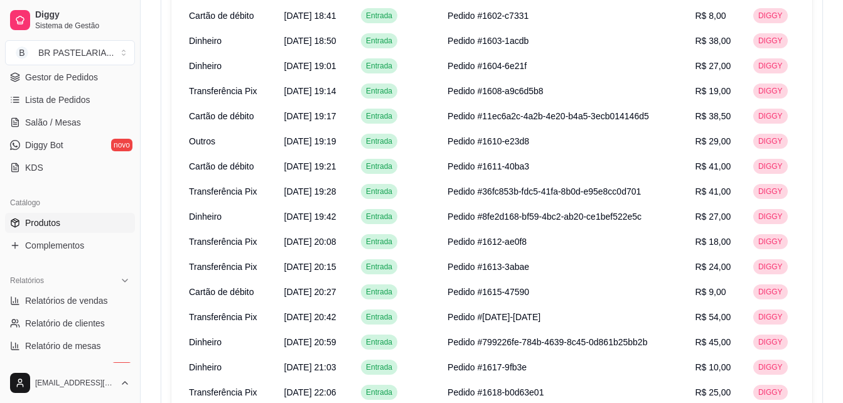
scroll to position [126, 0]
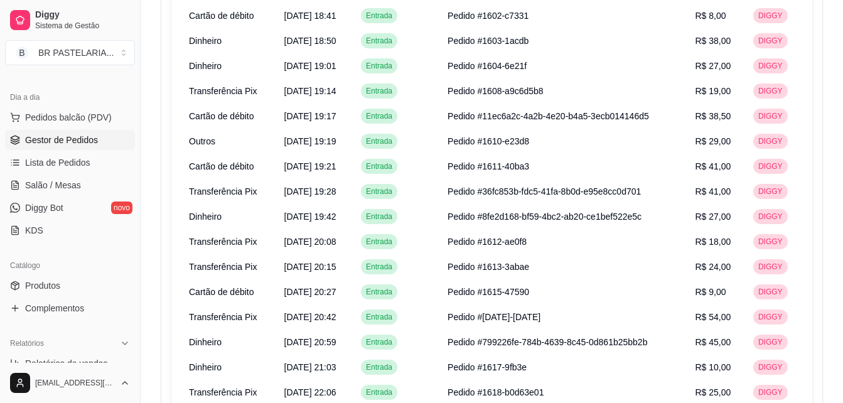
click at [69, 143] on span "Gestor de Pedidos" at bounding box center [61, 140] width 73 height 13
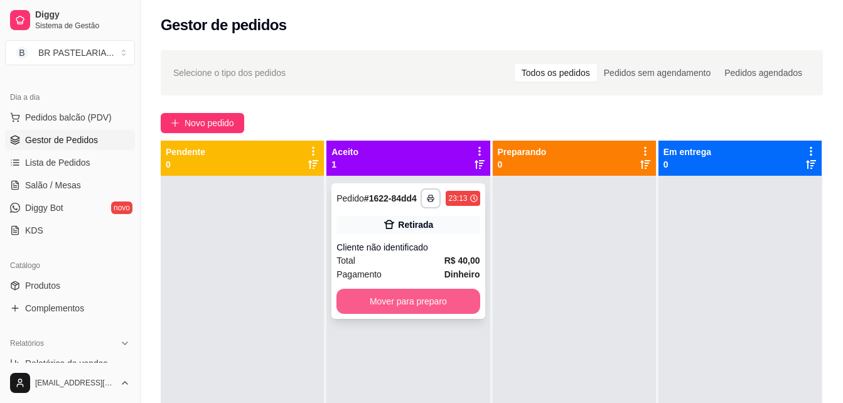
click at [453, 308] on button "Mover para preparo" at bounding box center [408, 301] width 143 height 25
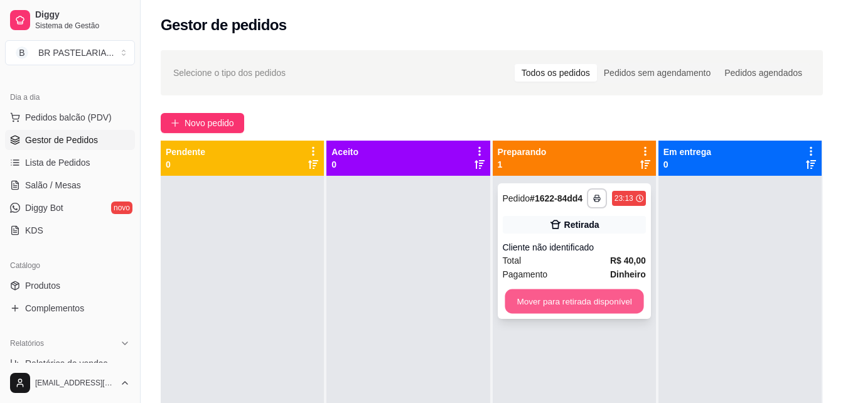
click at [564, 292] on button "Mover para retirada disponível" at bounding box center [574, 301] width 139 height 24
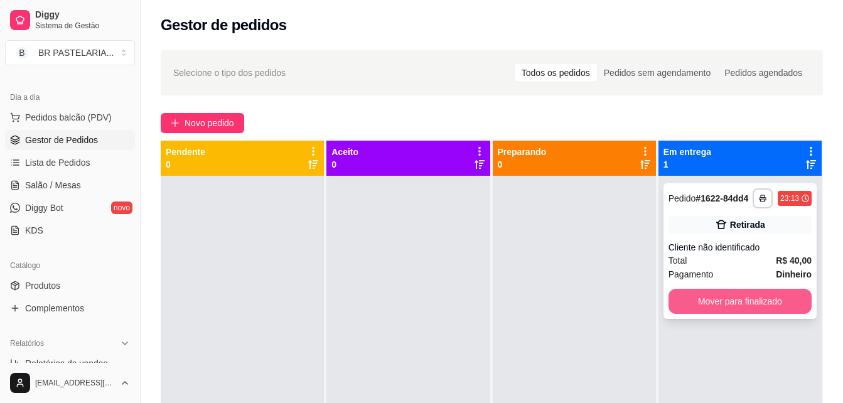
click at [755, 296] on button "Mover para finalizado" at bounding box center [740, 301] width 143 height 25
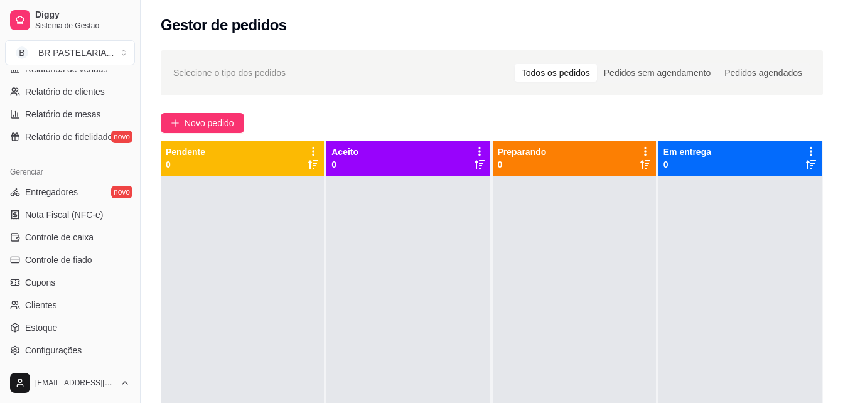
scroll to position [439, 0]
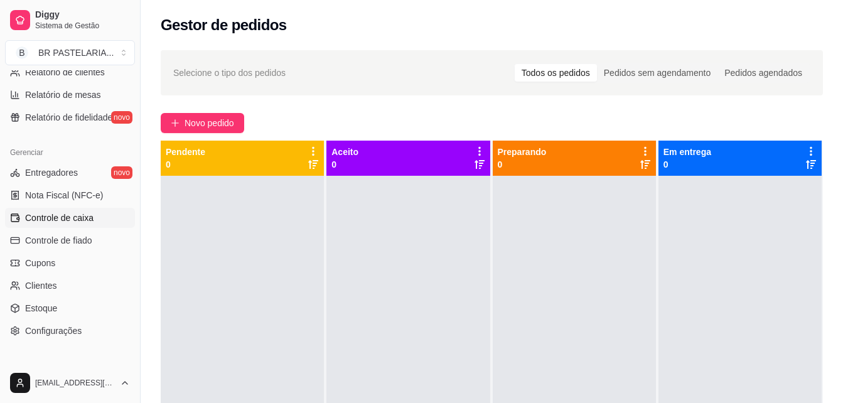
click at [85, 208] on link "Controle de caixa" at bounding box center [70, 218] width 130 height 20
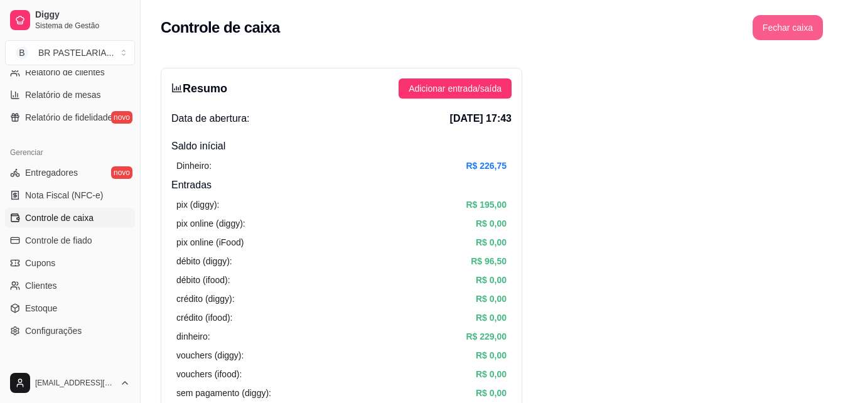
click at [800, 29] on button "Fechar caixa" at bounding box center [788, 27] width 70 height 25
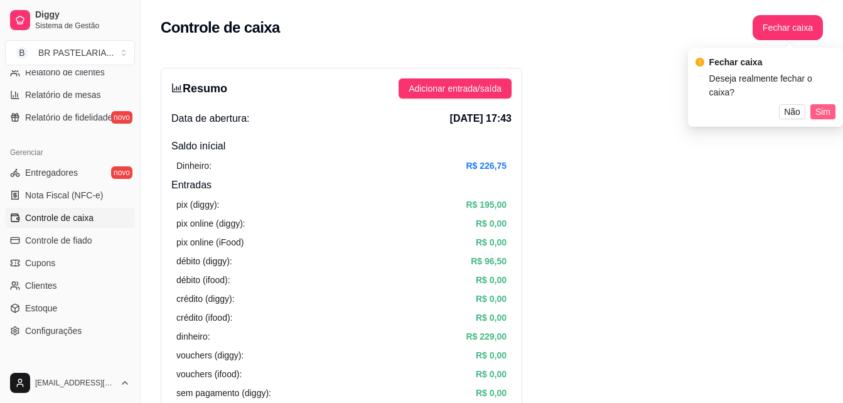
click at [829, 105] on span "Sim" at bounding box center [823, 112] width 15 height 14
